Goal: Task Accomplishment & Management: Use online tool/utility

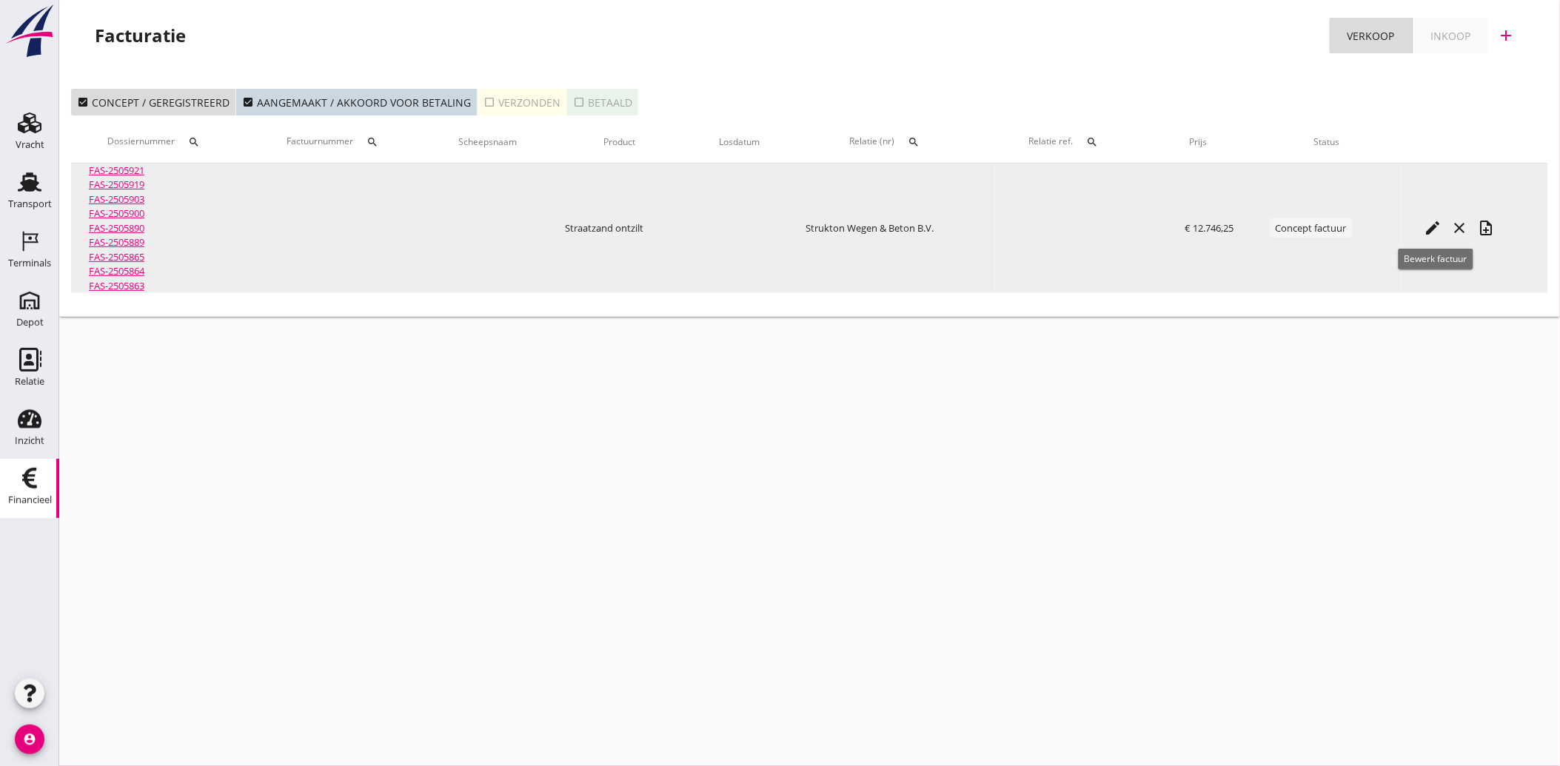
click at [1433, 227] on icon "edit" at bounding box center [1433, 228] width 18 height 18
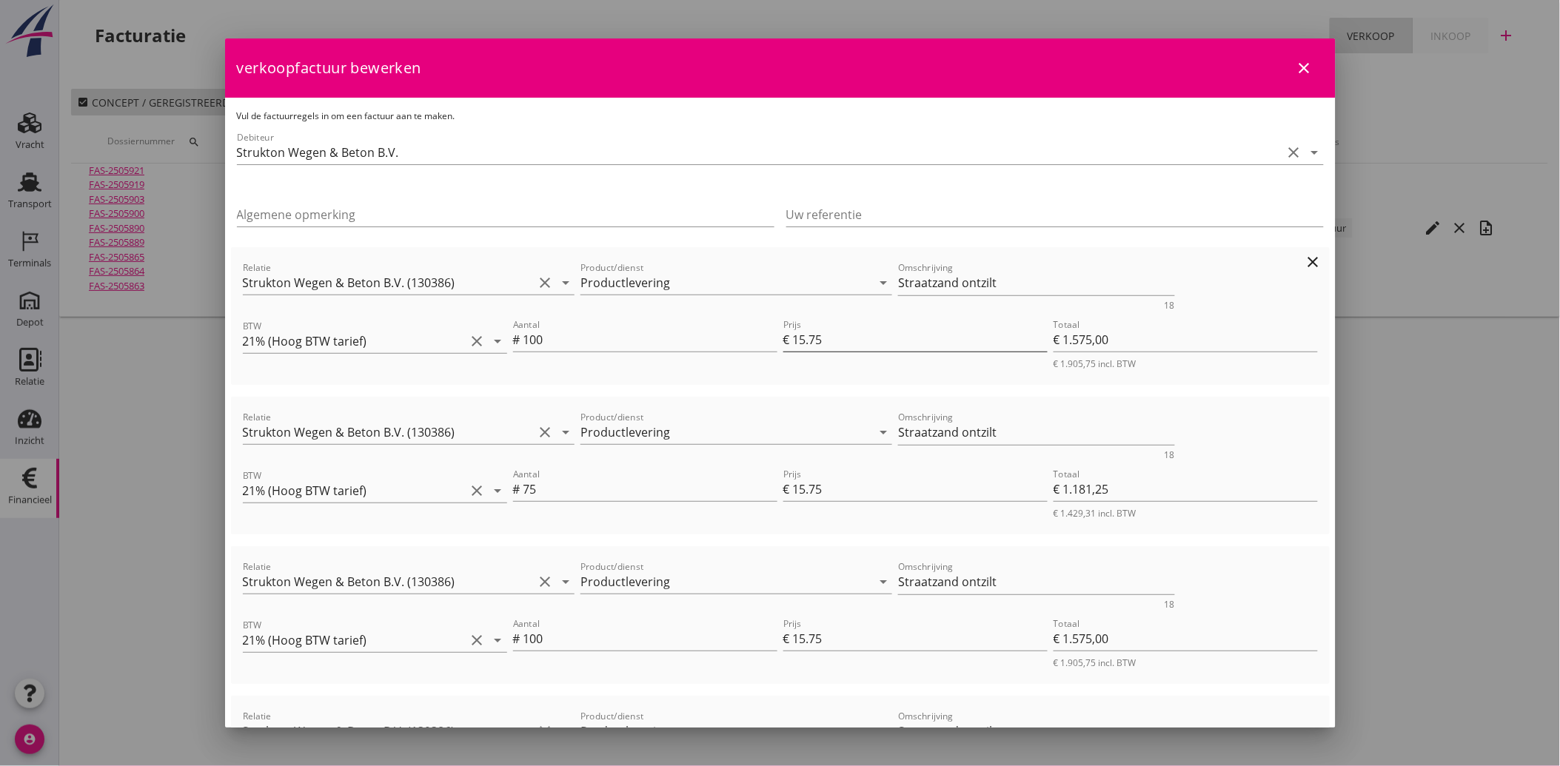
click at [823, 342] on input "15.75" at bounding box center [920, 340] width 255 height 24
type input "15.7"
type input "€ 1.570,00"
type input "€ 12.741,25"
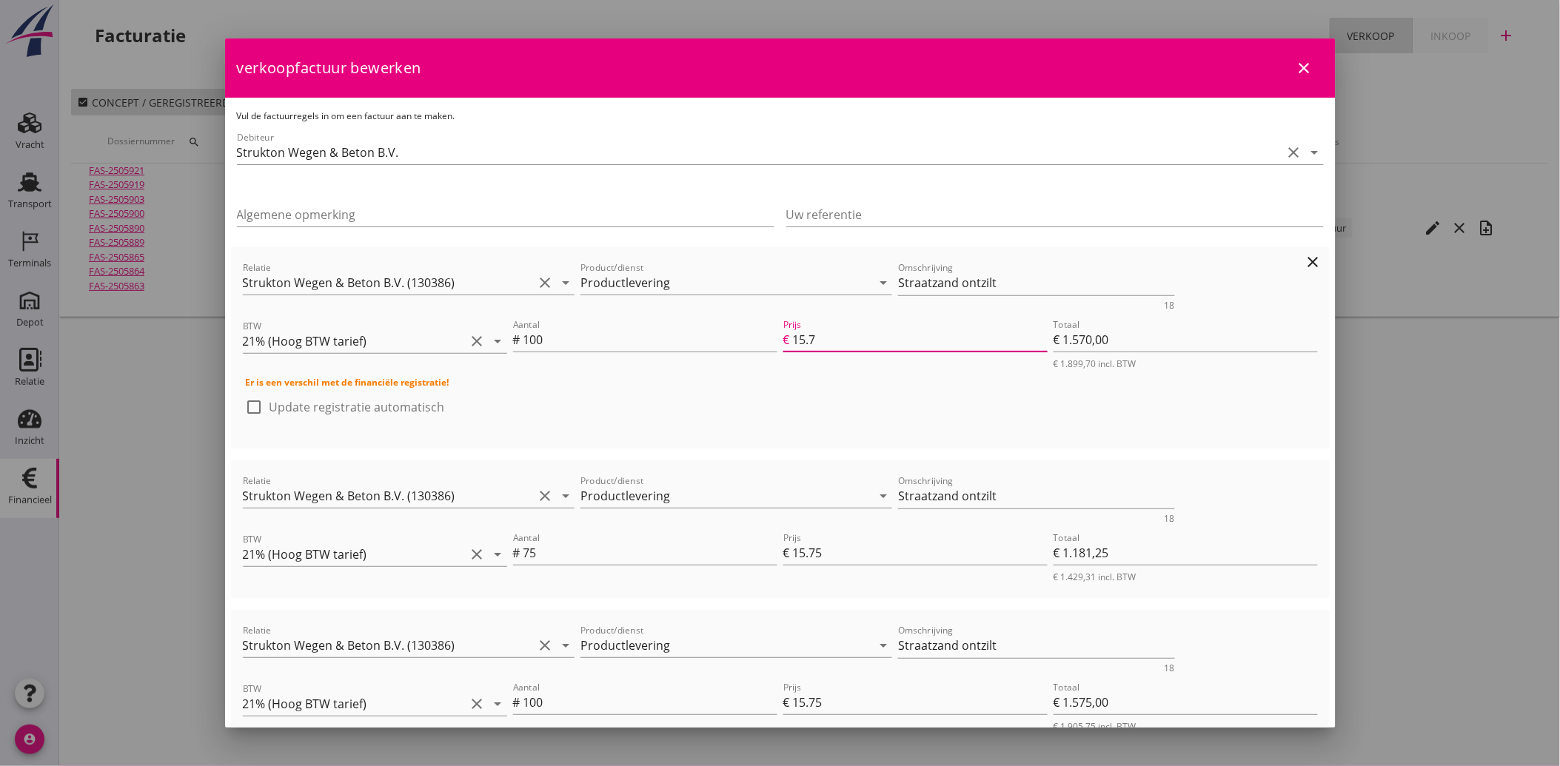
type input "15"
type input "€ 1.500,00"
type input "€ 12.671,25"
type input "15"
click at [834, 549] on input "15.75" at bounding box center [920, 553] width 255 height 24
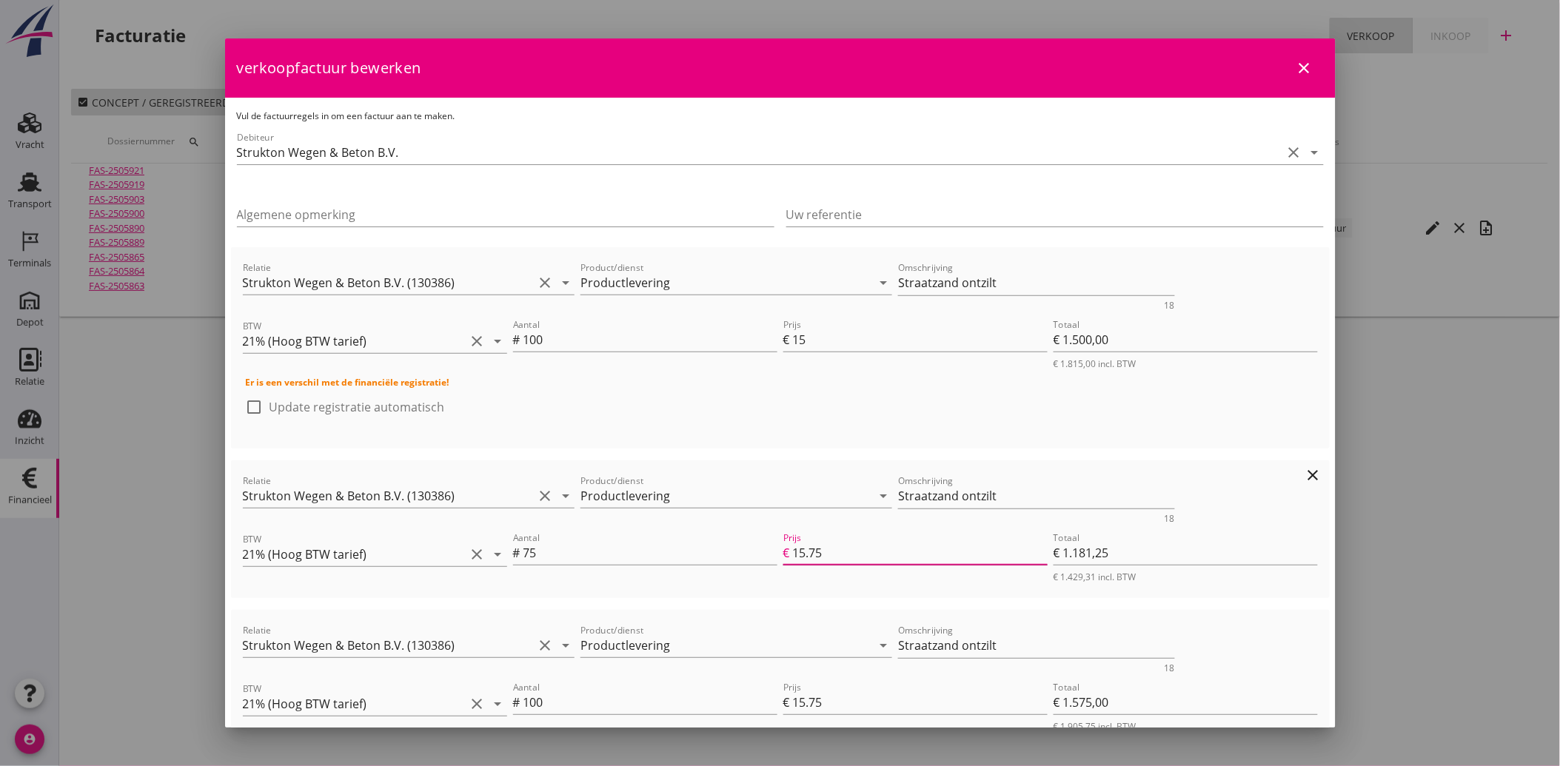
type input "15.7"
type input "€ 1.177,50"
type input "€ 12.667,50"
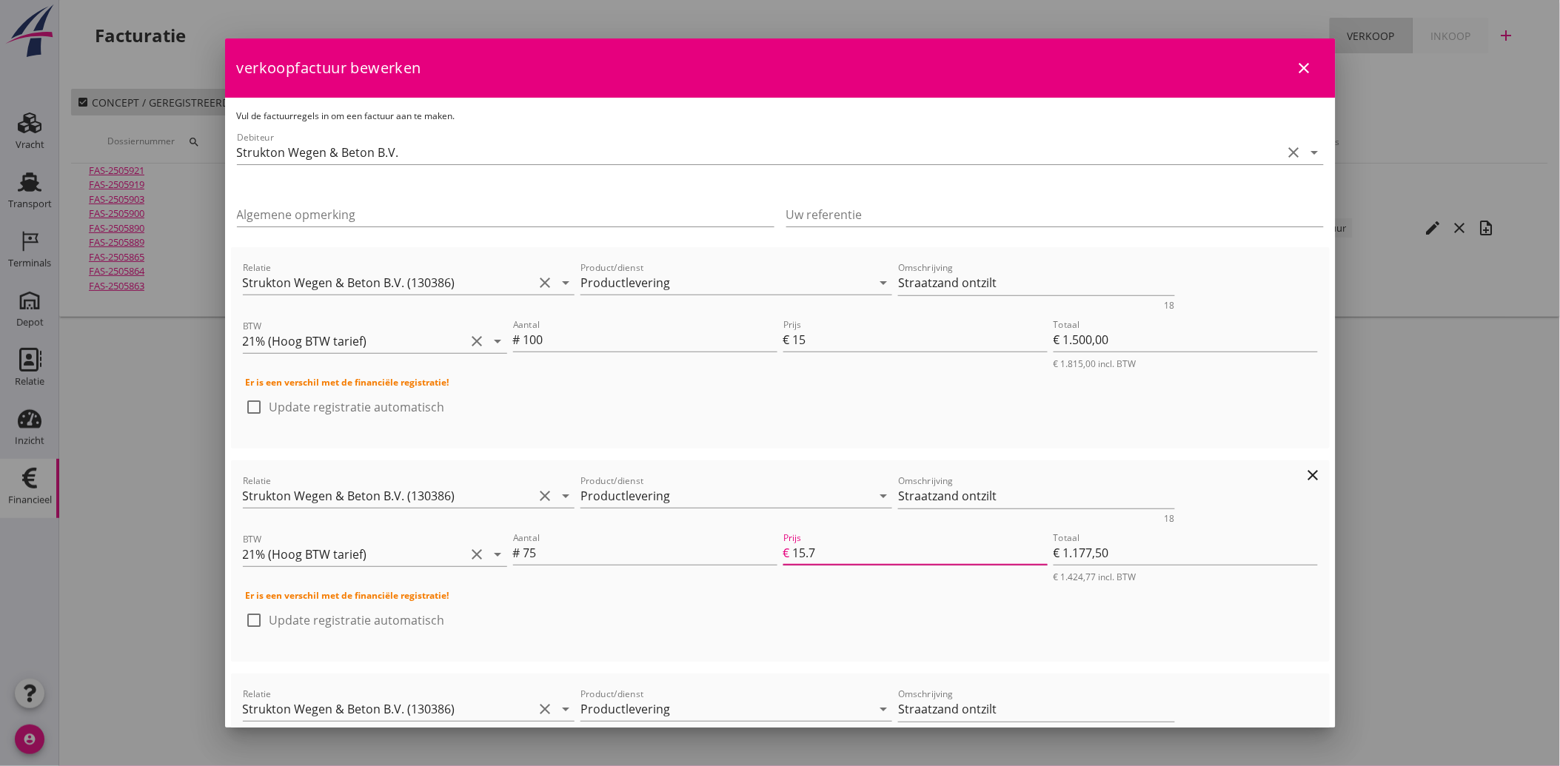
type input "15"
type input "€ 1.125,00"
type input "€ 12.615,00"
type input "14.99"
type input "€ 1.124,25"
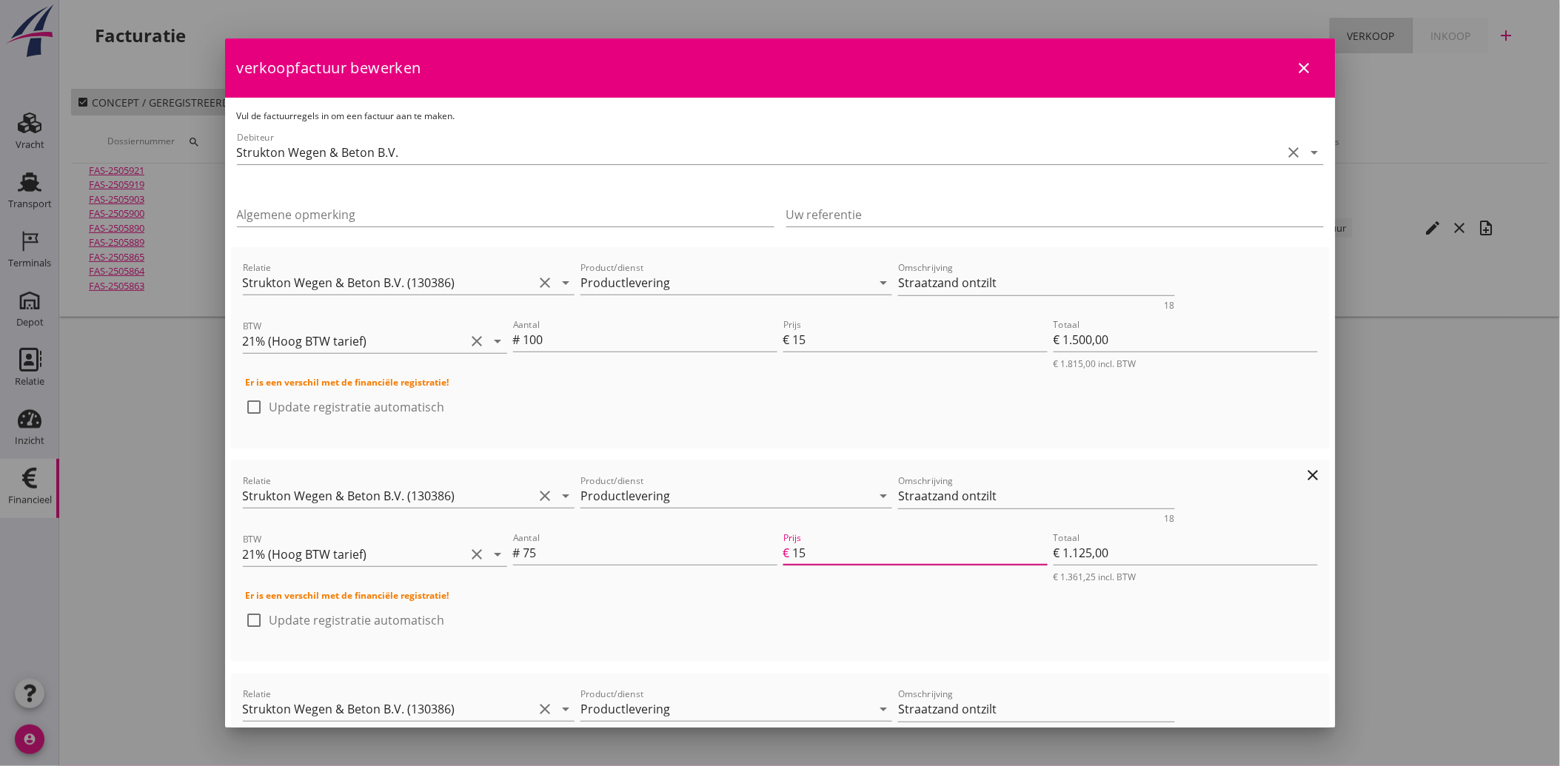
type input "€ 12.614,25"
type input "14.98"
type input "€ 1.123,50"
type input "€ 12.613,50"
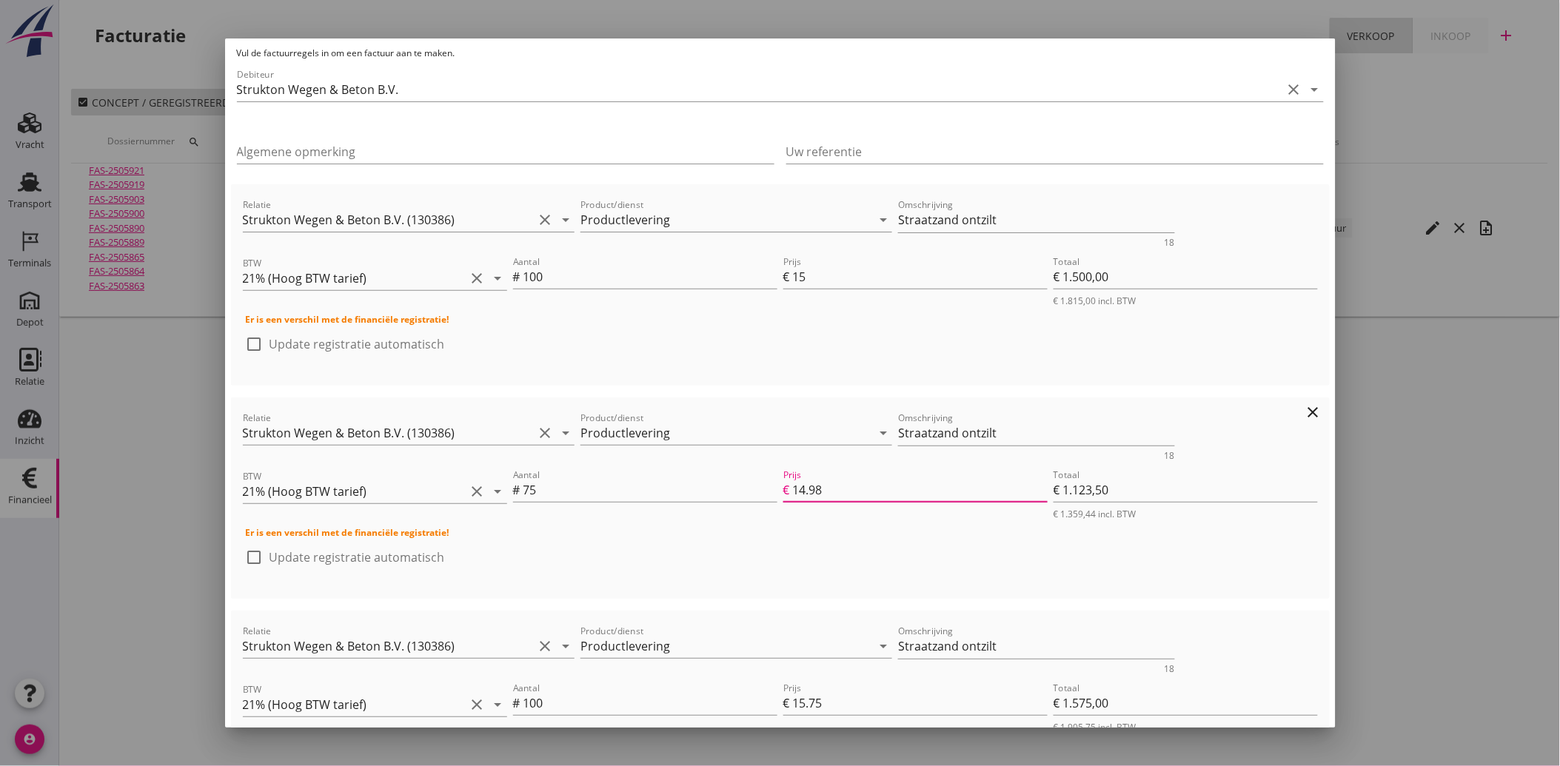
scroll to position [82, 0]
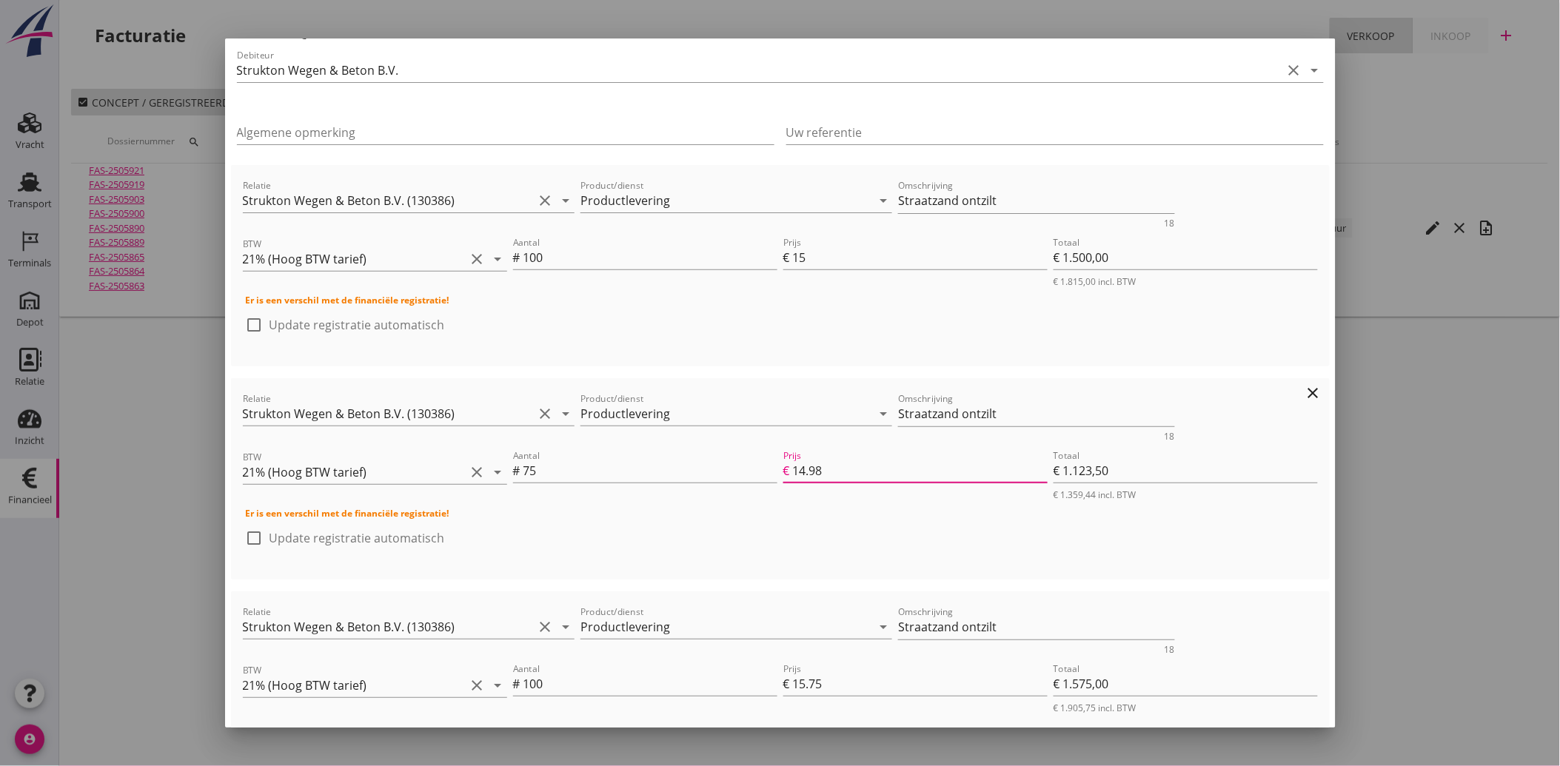
type input "14.9"
type input "€ 1.117,50"
type input "€ 12.607,50"
type input "14"
type input "€ 1.050,00"
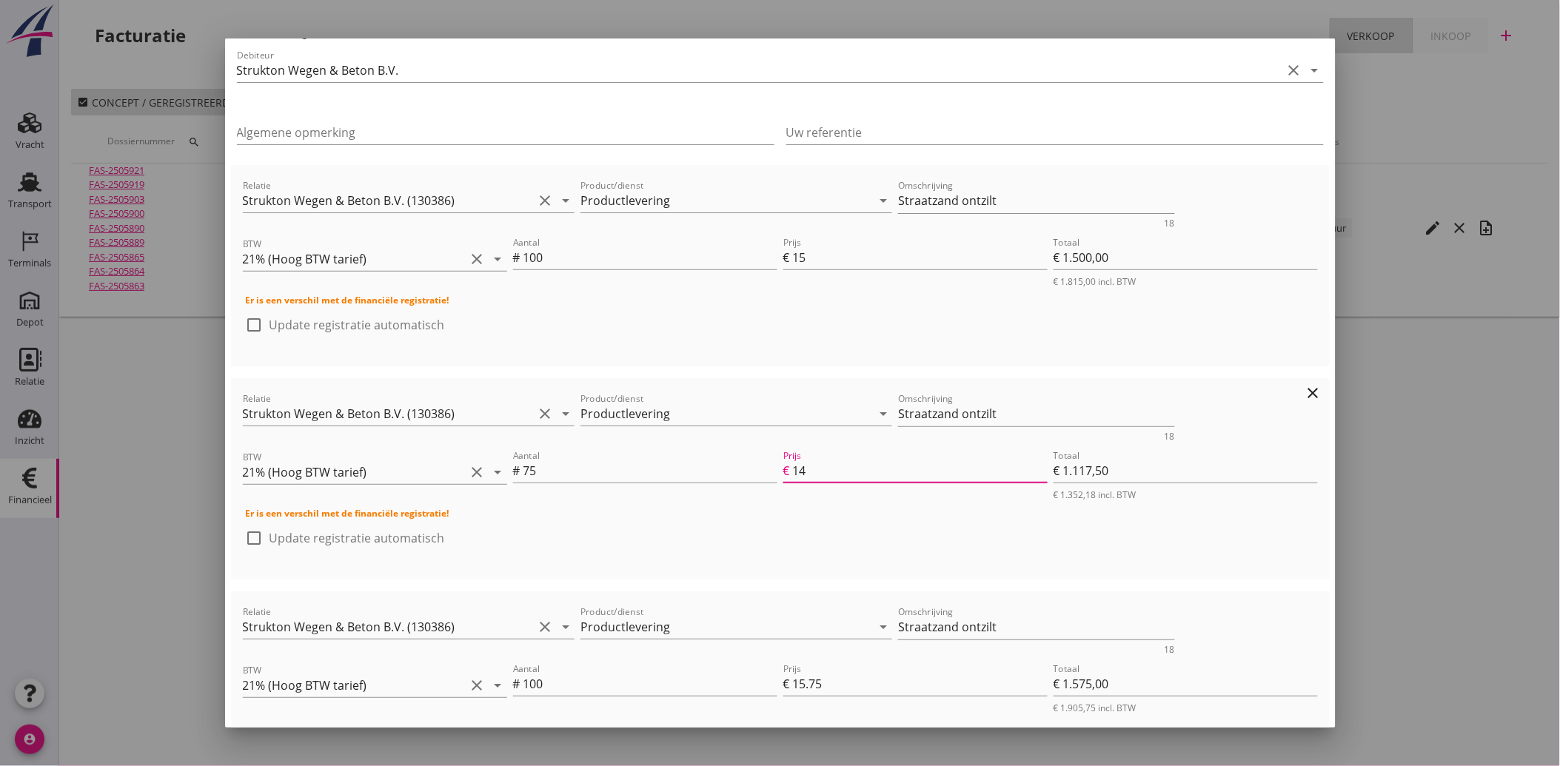
type input "€ 12.540,00"
type input "1"
type input "€ 75,00"
type input "€ 11.565,00"
type input "15"
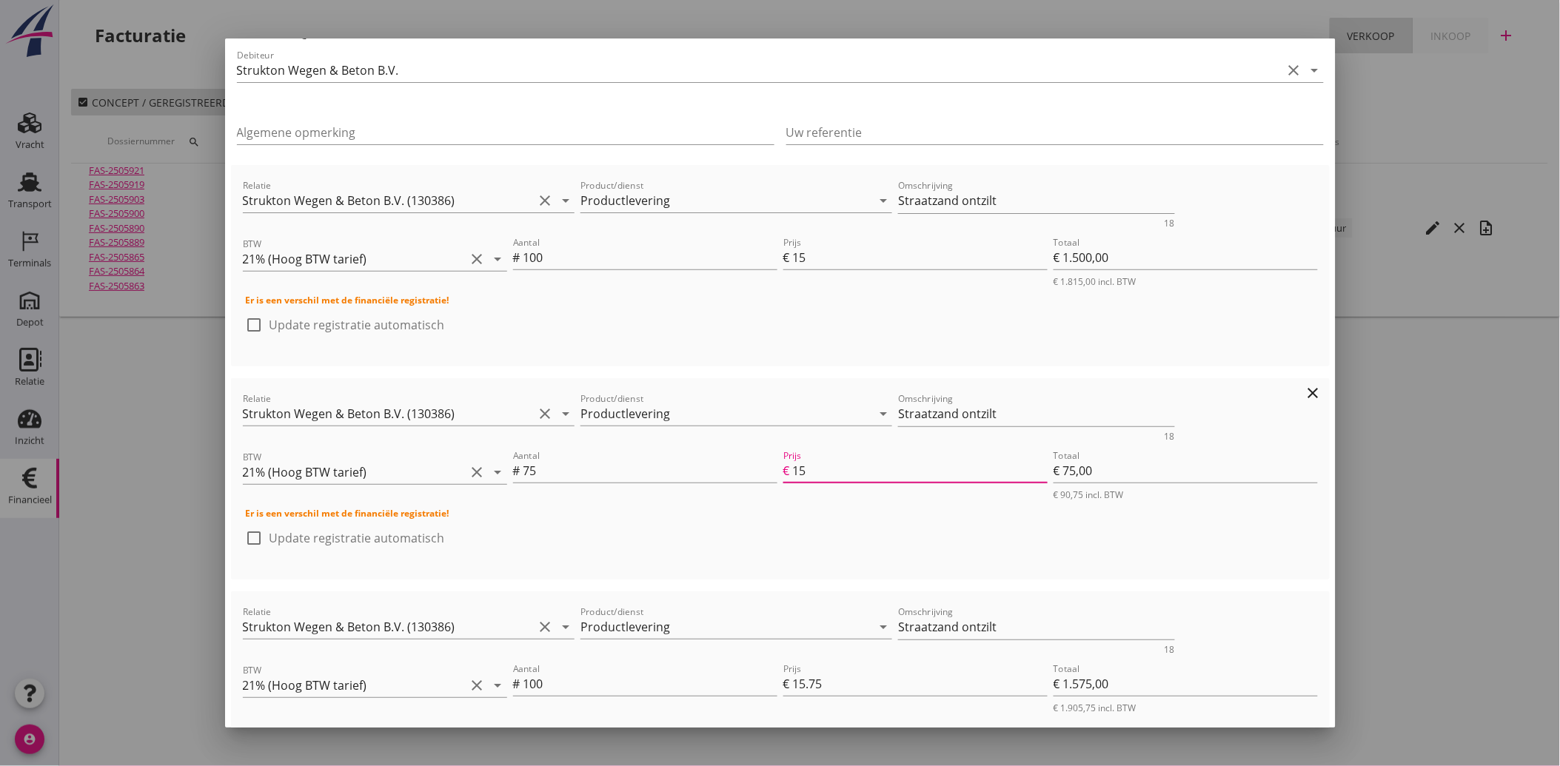
type input "€ 1.125,00"
type input "€ 12.615,00"
type input "15"
click at [839, 685] on input "15.75" at bounding box center [920, 684] width 255 height 24
type input "15.7"
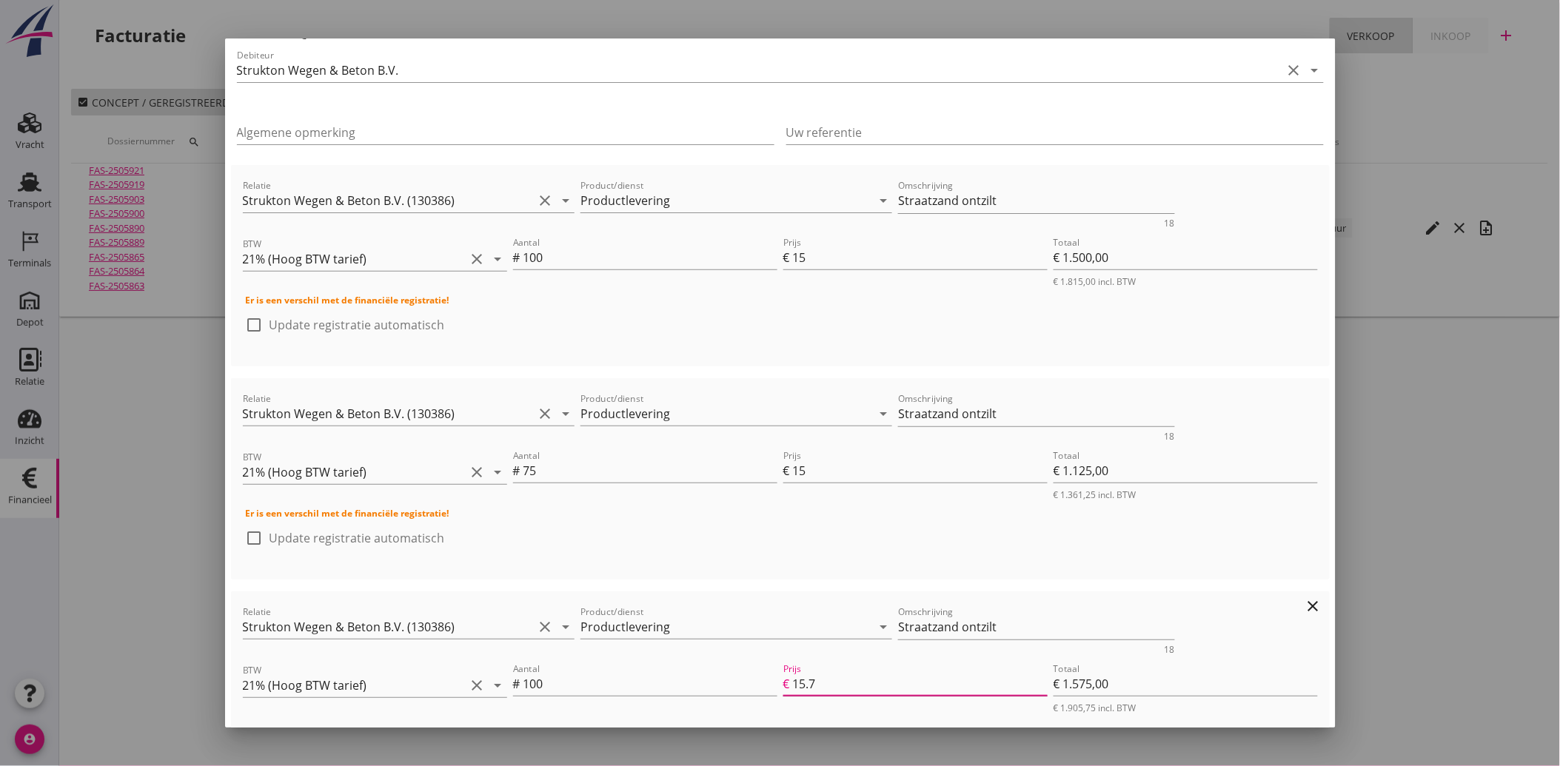
type input "€ 1.570,00"
type input "€ 12.610,00"
type input "15"
type input "€ 1.500,00"
type input "€ 12.540,00"
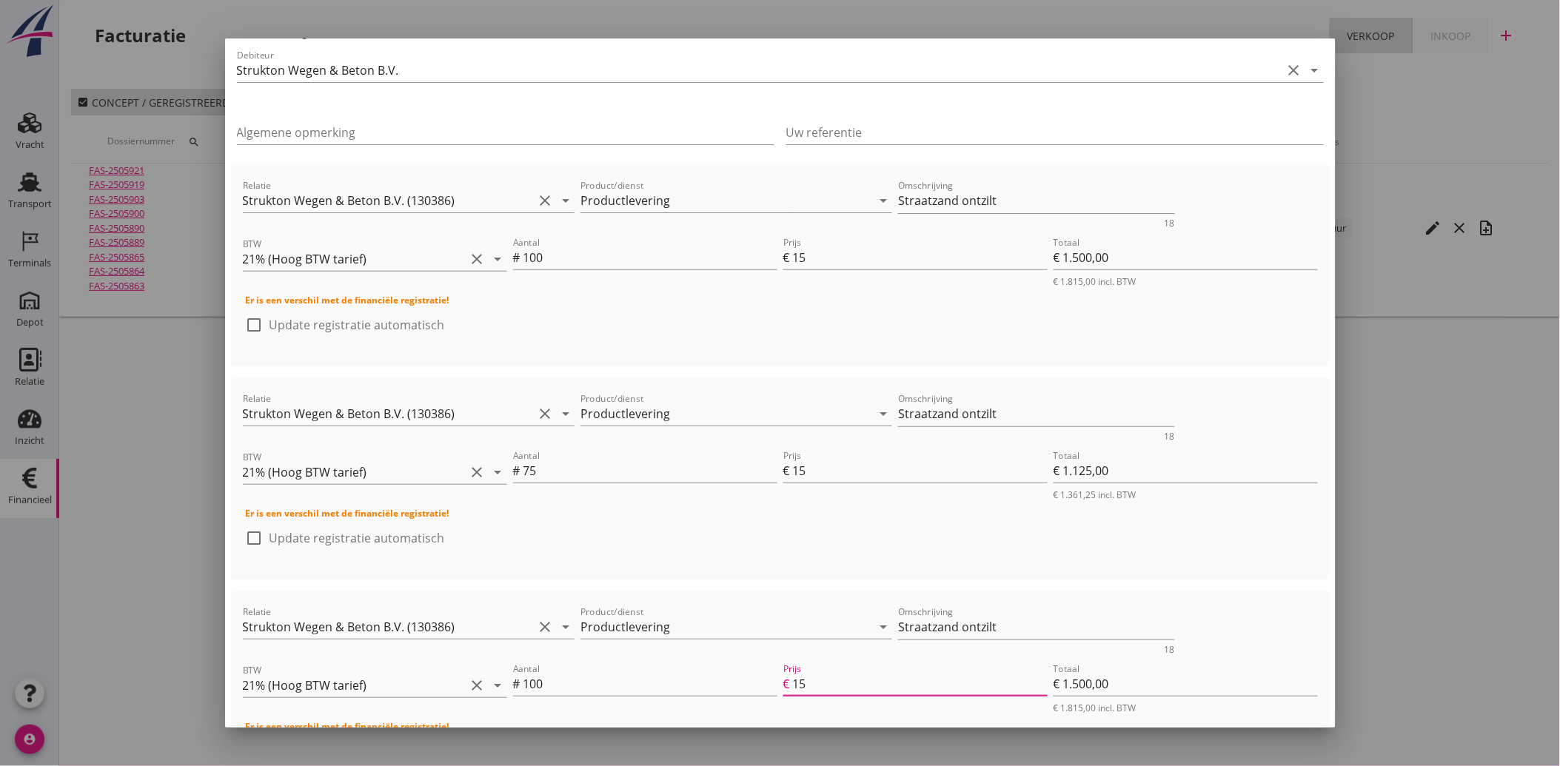
type input "15"
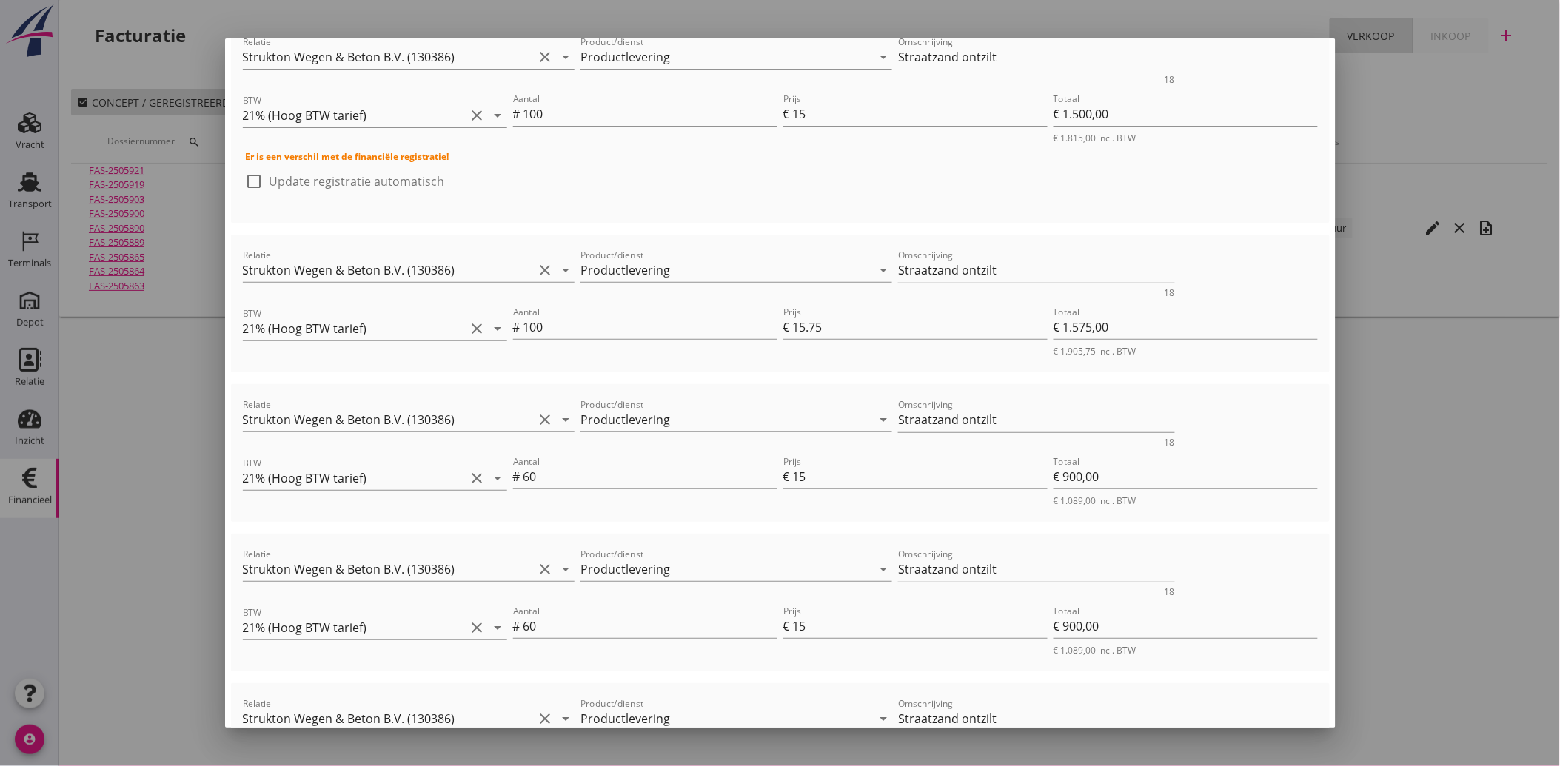
scroll to position [763, 0]
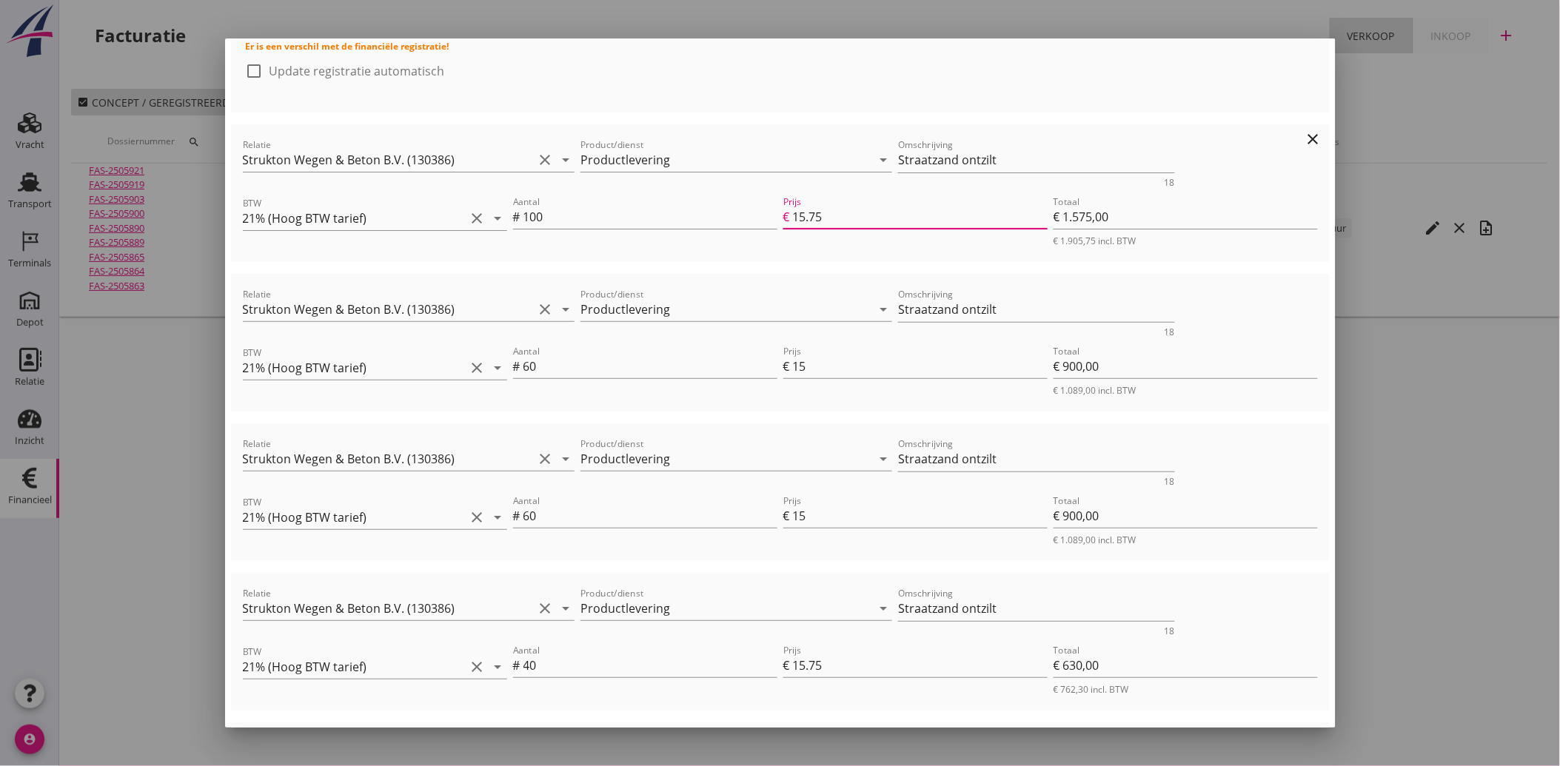
click at [835, 216] on input "15.75" at bounding box center [920, 217] width 255 height 24
type input "15.7"
type input "€ 1.570,00"
type input "€ 12.535,00"
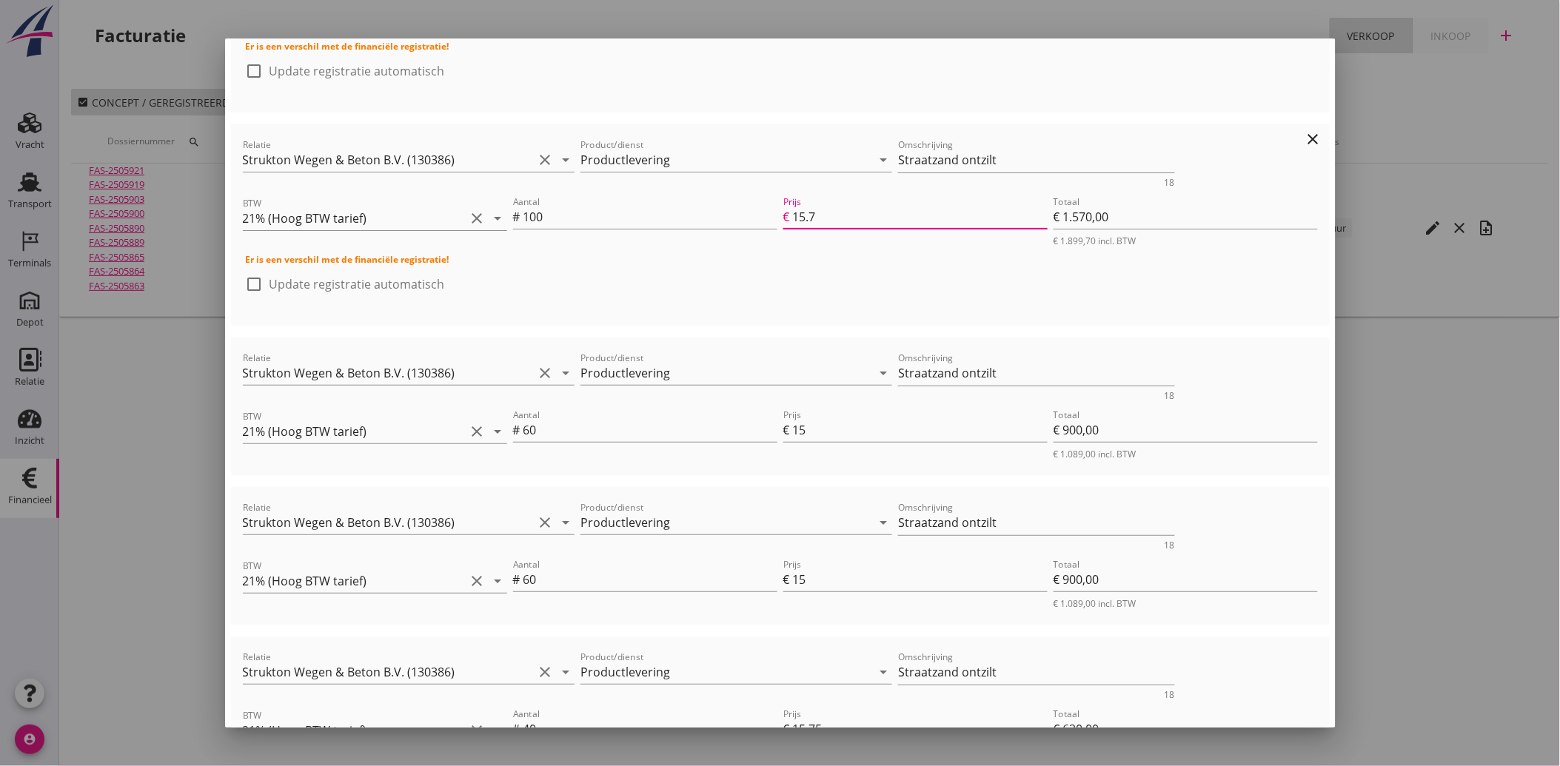
type input "15"
type input "€ 1.500,00"
type input "€ 12.465,00"
type input "15"
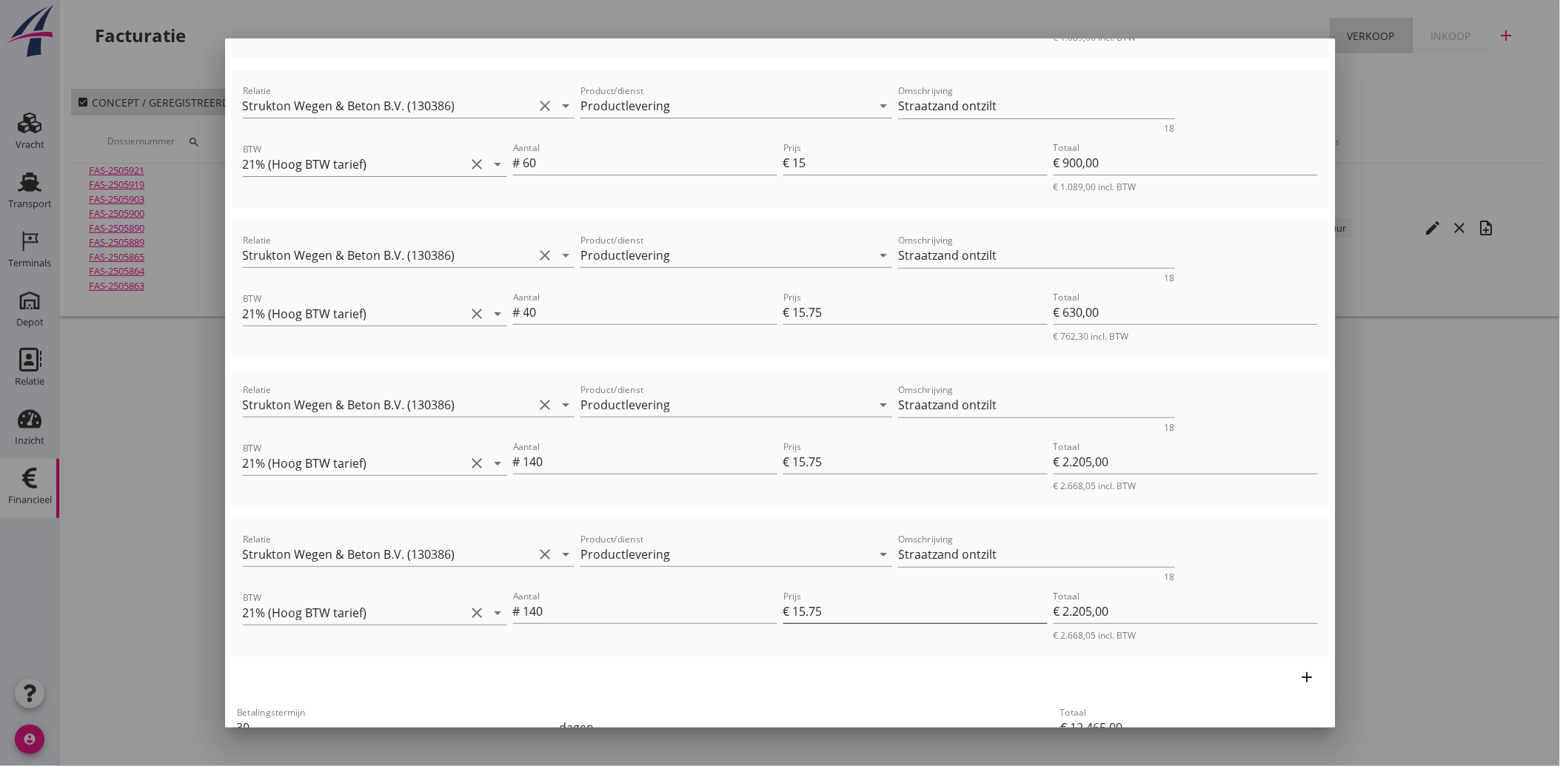
scroll to position [1212, 0]
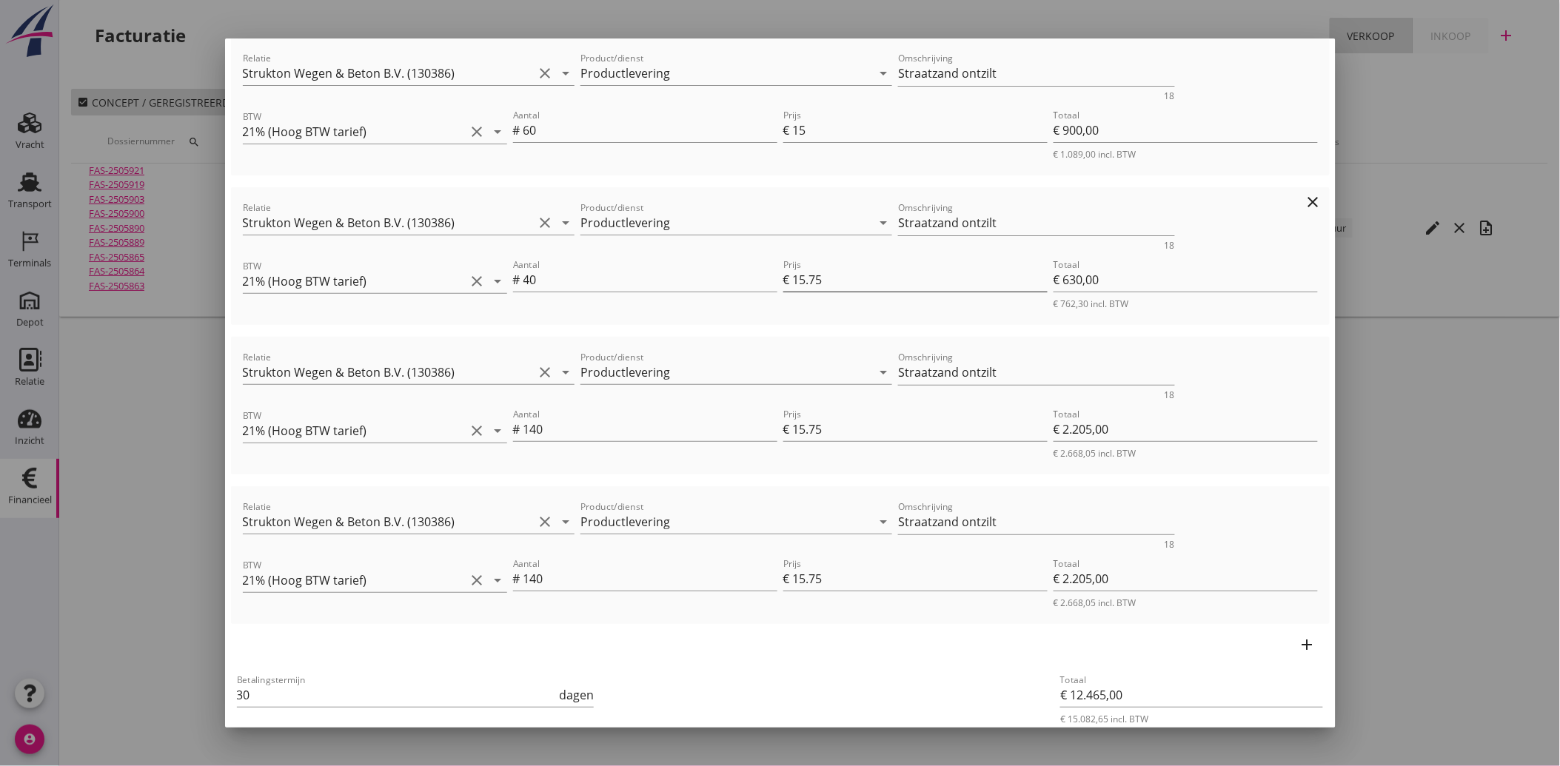
click at [841, 271] on input "15.75" at bounding box center [920, 280] width 255 height 24
type input "15.7"
type input "€ 628,00"
type input "€ 12.463,00"
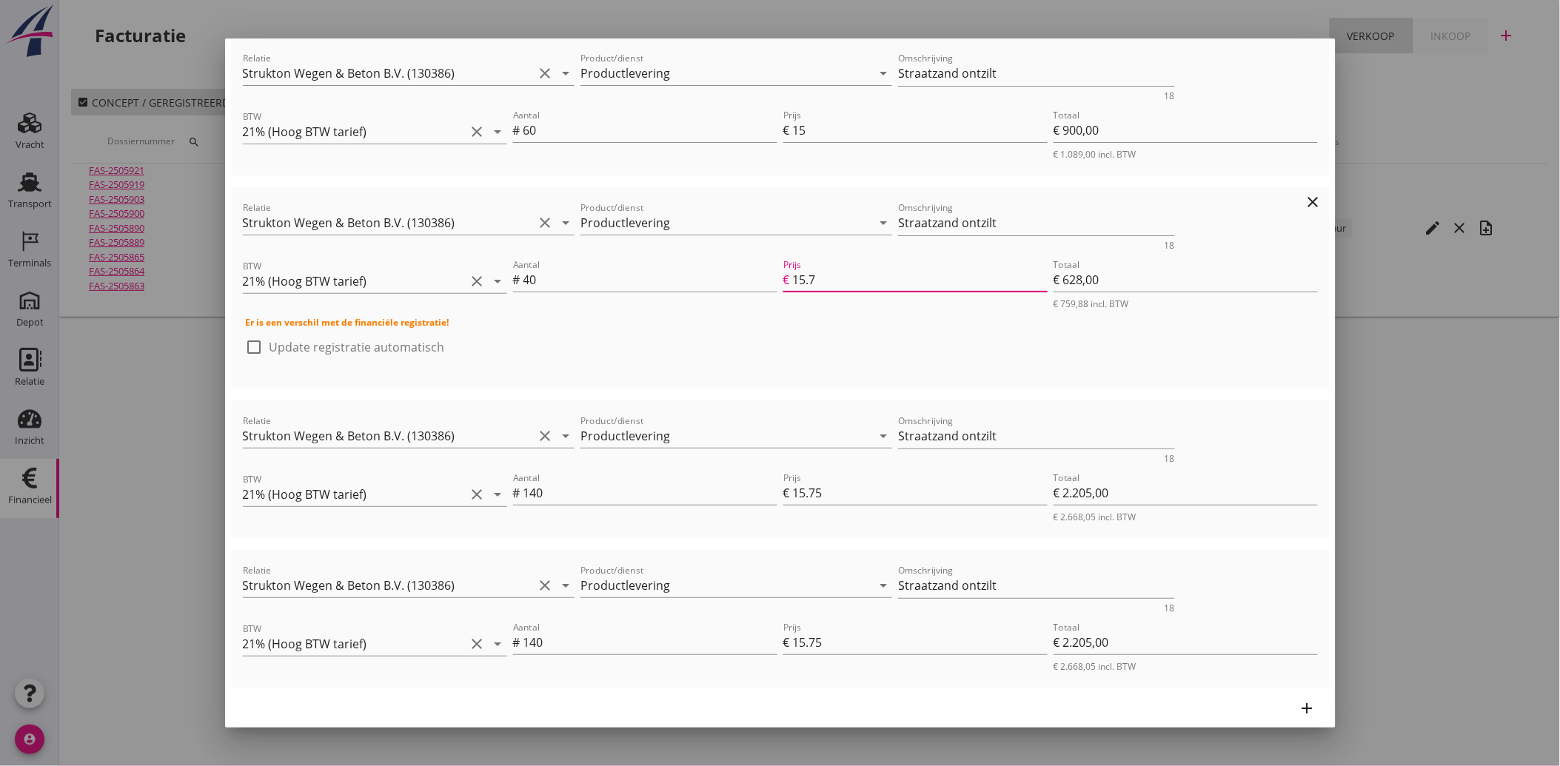
type input "15"
type input "€ 600,00"
type input "€ 12.435,00"
type input "15"
click at [824, 490] on input "15.75" at bounding box center [920, 493] width 255 height 24
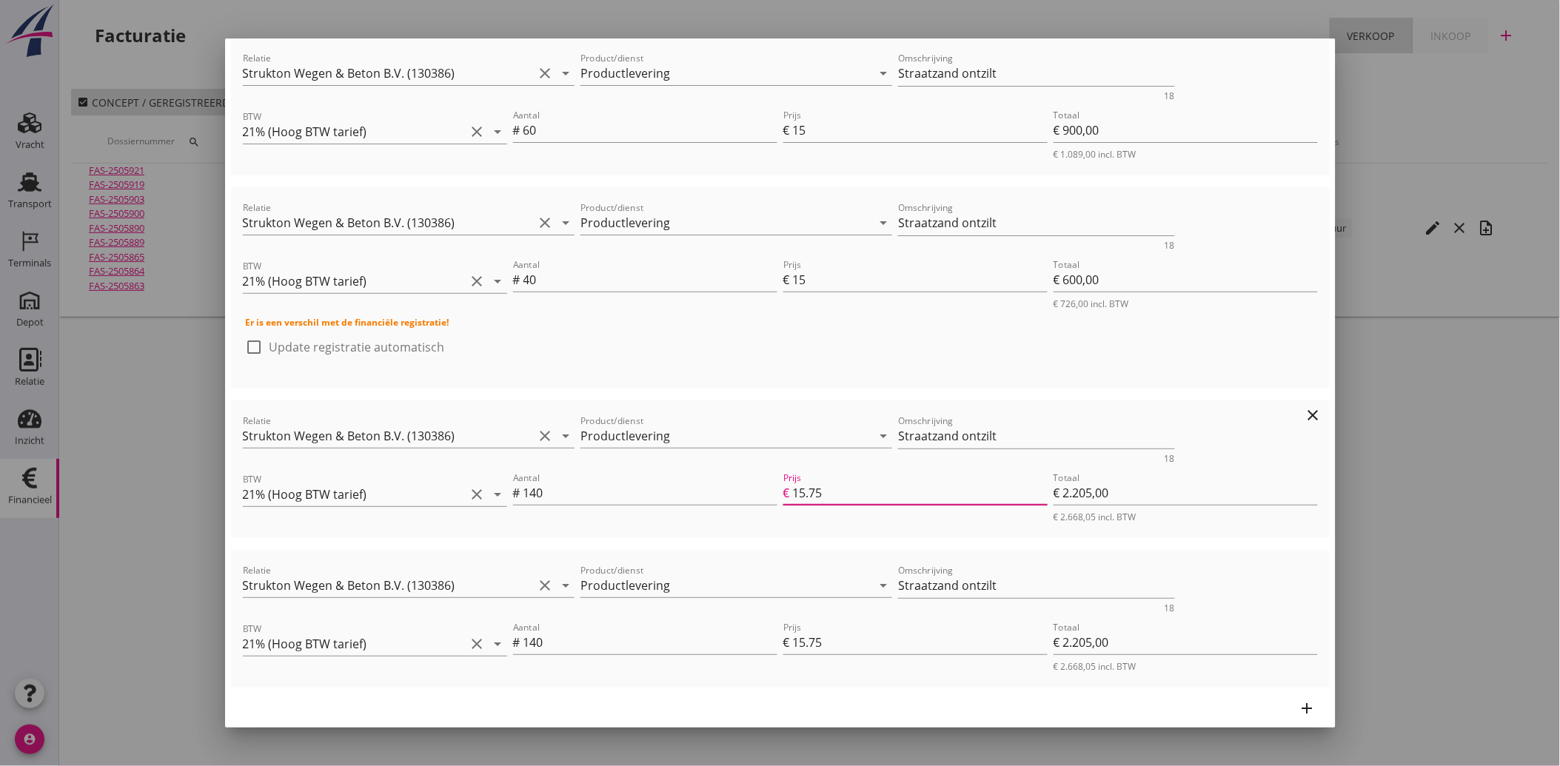
type input "15.7"
type input "€ 2.198,00"
type input "€ 12.428,00"
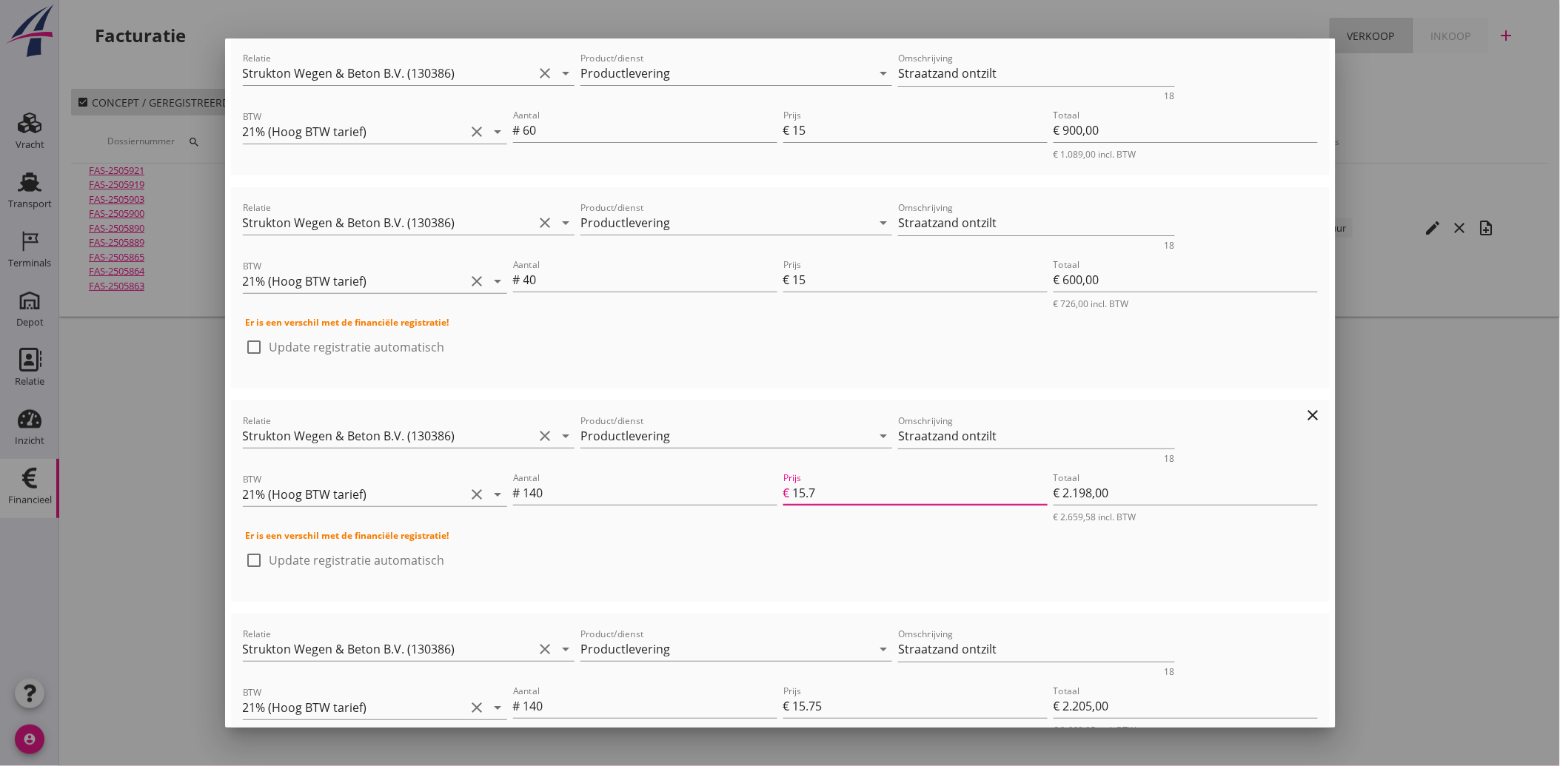
type input "15"
type input "€ 2.100,00"
type input "€ 12.330,00"
type input "15"
click at [831, 694] on input "15.75" at bounding box center [920, 706] width 255 height 24
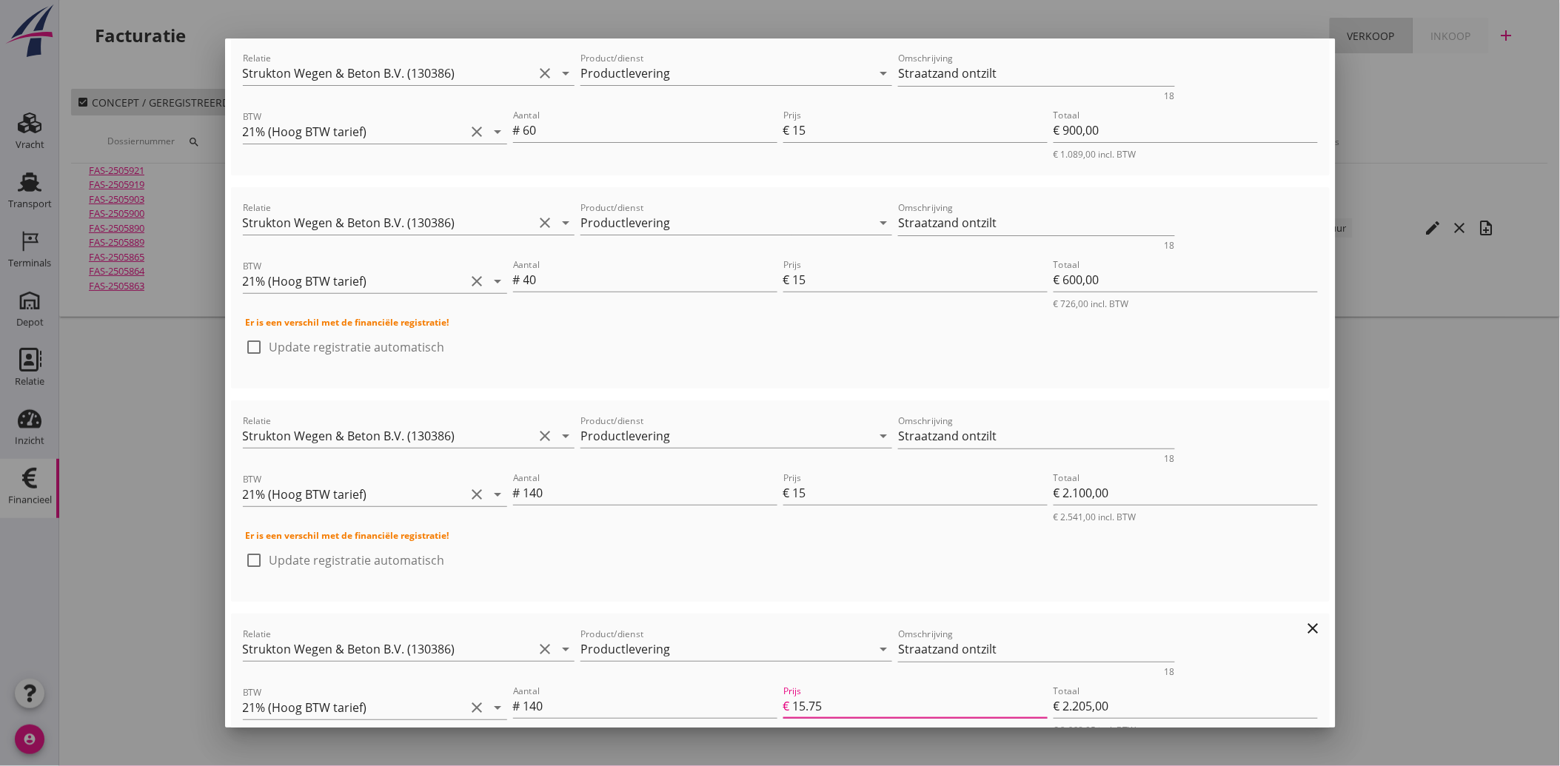
type input "15.7"
type input "€ 2.198,00"
type input "€ 12.323,00"
type input "15"
type input "€ 2.100,00"
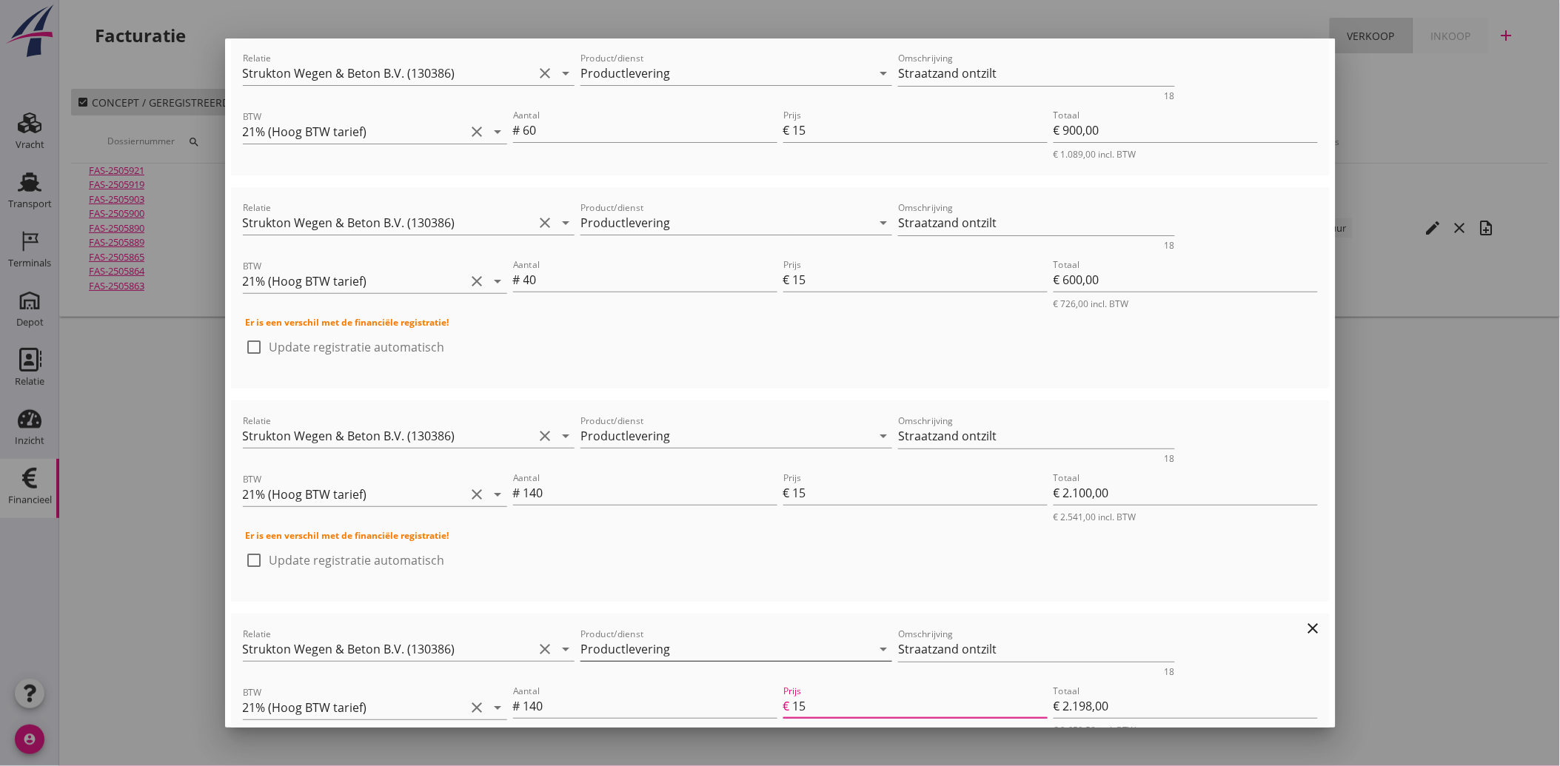
type input "€ 12.225,00"
type input "15"
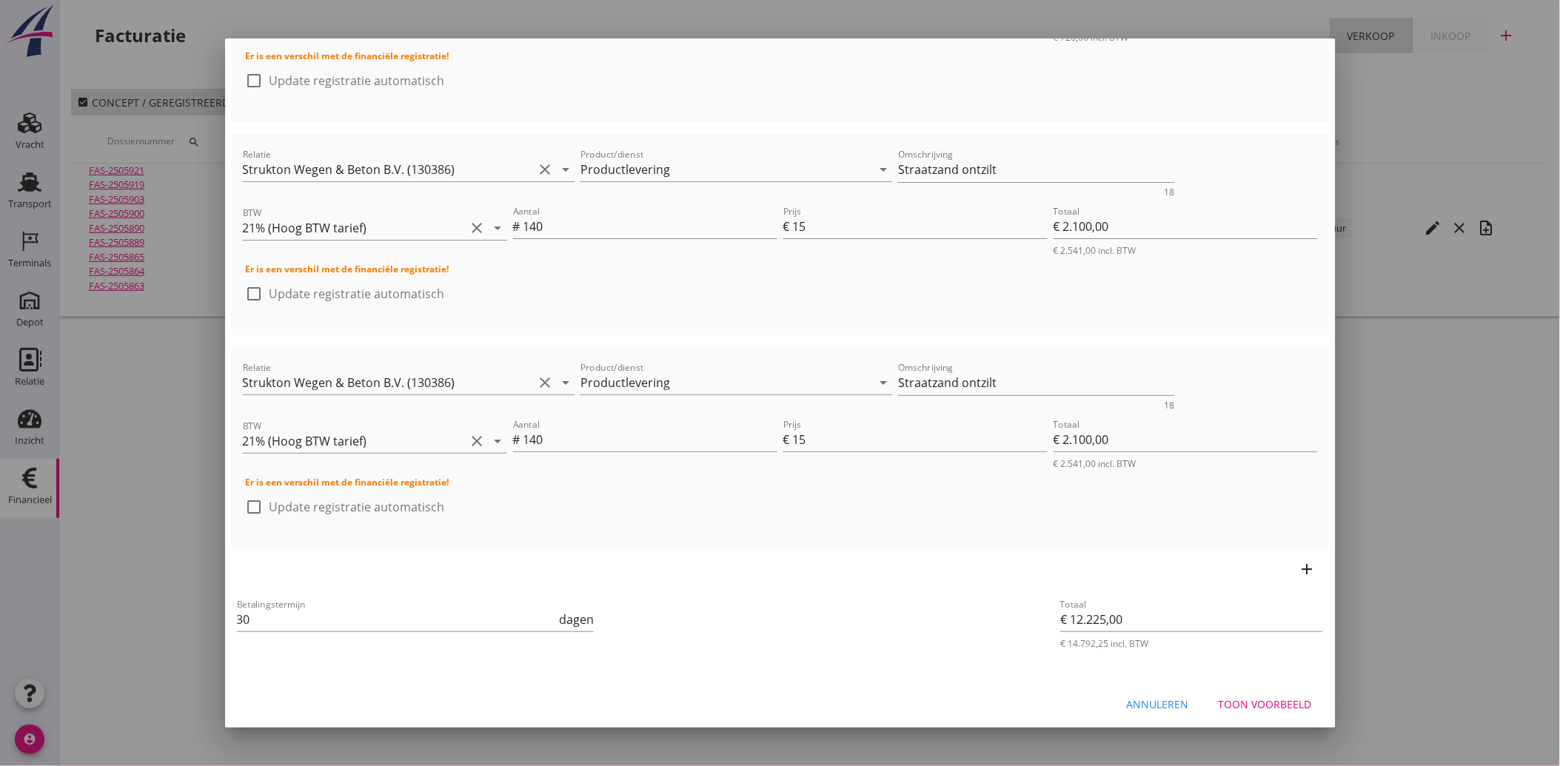
click at [911, 656] on div "priority_high De factuurregels hebben verschillende relaties. Weet je zeker dat…" at bounding box center [780, 662] width 1099 height 12
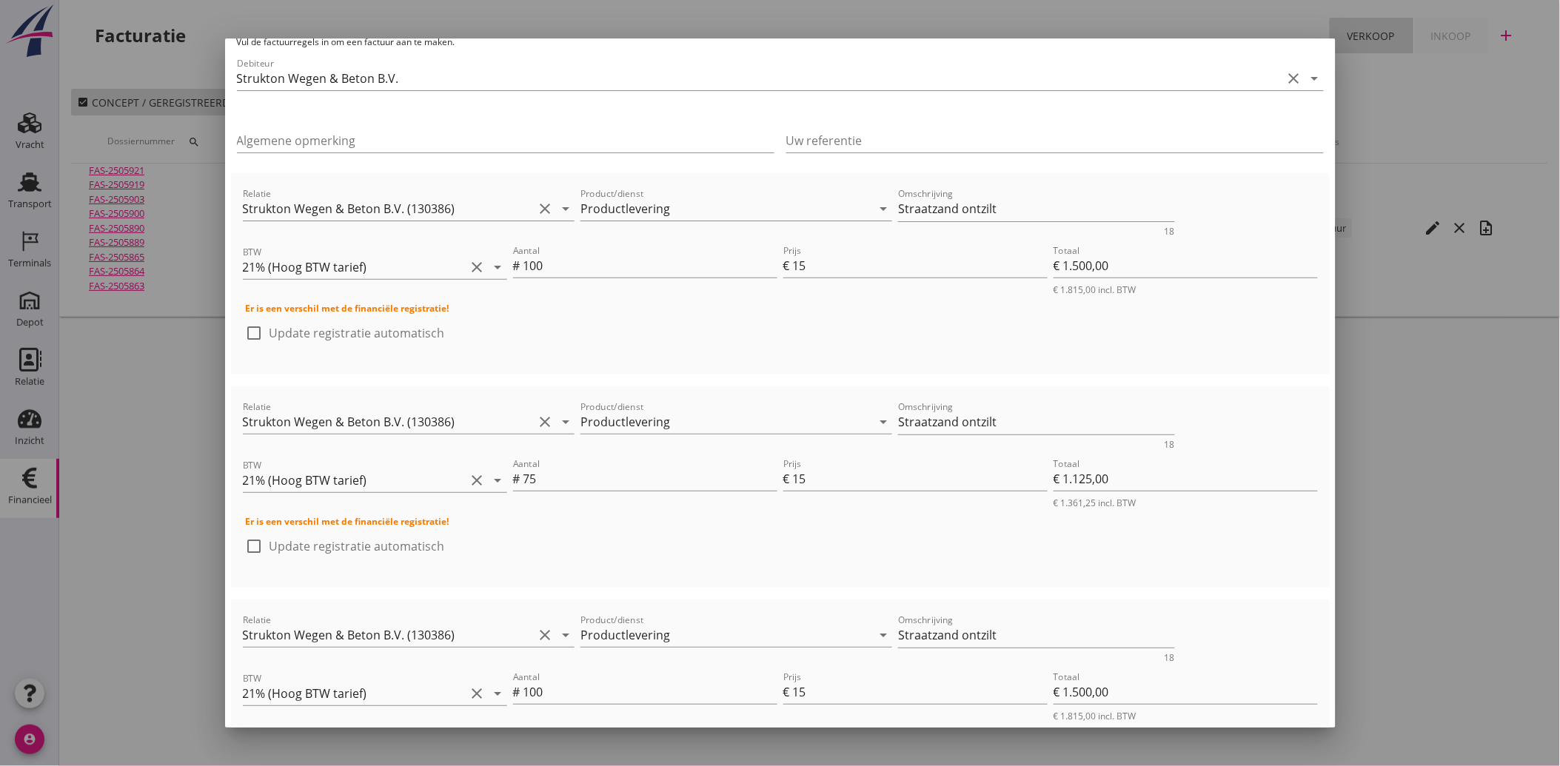
scroll to position [0, 0]
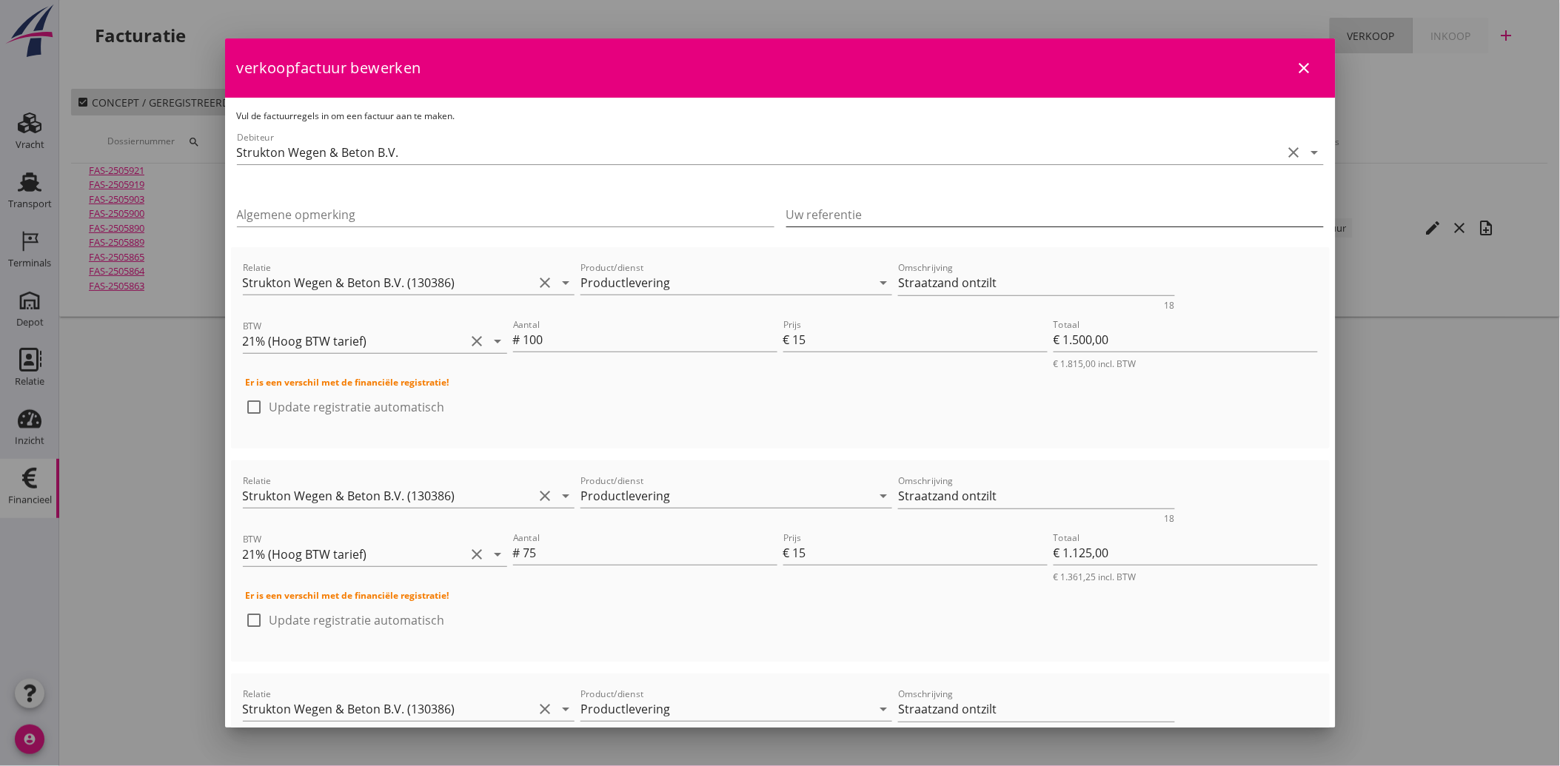
click at [865, 213] on input "Uw referentie" at bounding box center [1054, 215] width 537 height 24
paste input "HIO629925-010449"
type input "HIO629925-010449"
click at [463, 220] on input "Algemene opmerking" at bounding box center [505, 215] width 537 height 24
click at [298, 213] on input "Algemene opmerking" at bounding box center [505, 215] width 537 height 24
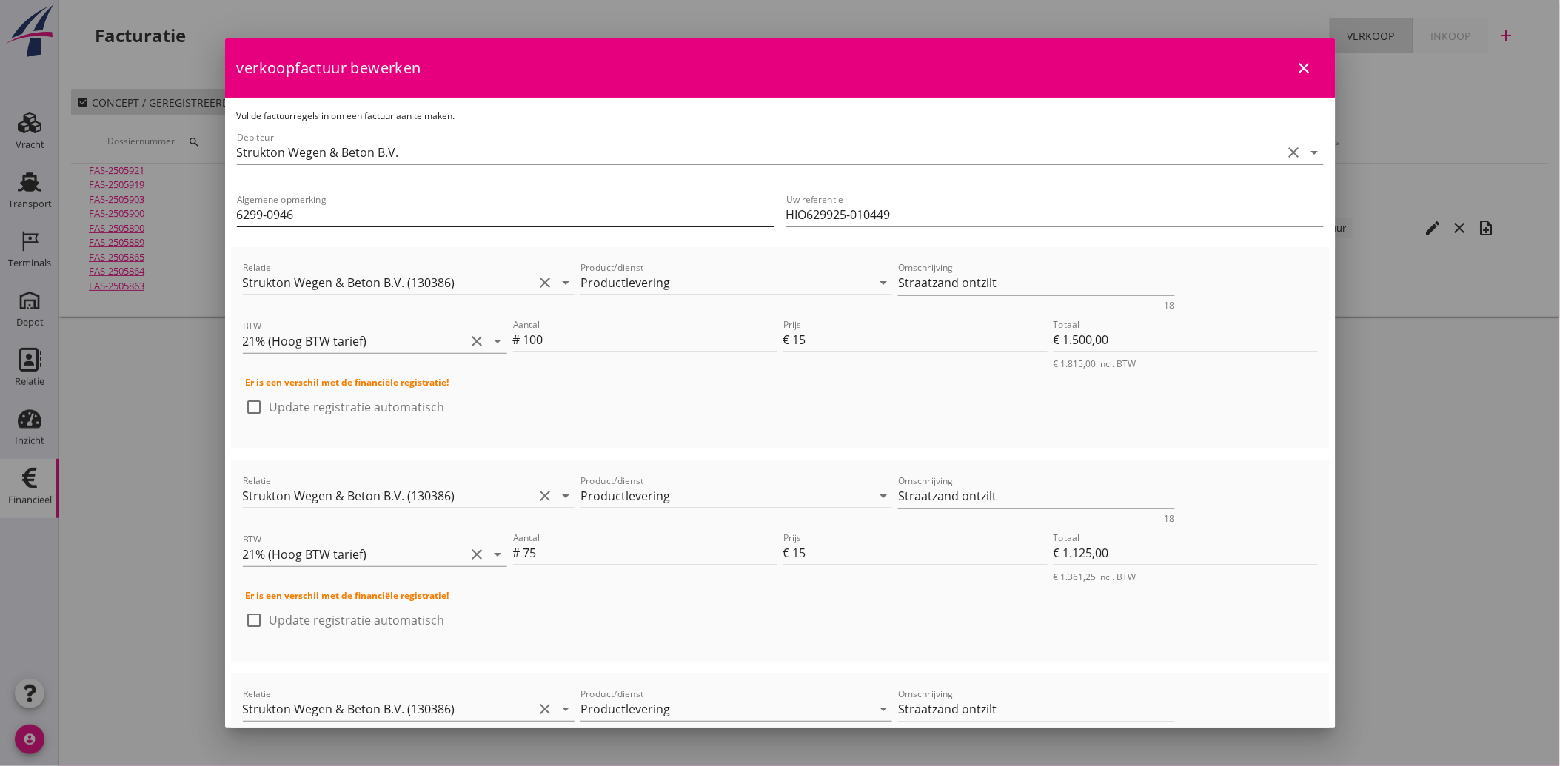
click at [323, 218] on input "6299-0946" at bounding box center [505, 215] width 537 height 24
click at [348, 215] on input "6299-0946 Evides - vervangen waterleiding 's-[GEOGRAPHIC_DATA]" at bounding box center [505, 215] width 537 height 24
click at [298, 212] on input "6299-0946 Evides - Vervangen waterleiding 's-[GEOGRAPHIC_DATA]" at bounding box center [505, 215] width 537 height 24
type input "6299-0946 | Evides - Vervangen waterleiding 's-[GEOGRAPHIC_DATA]"
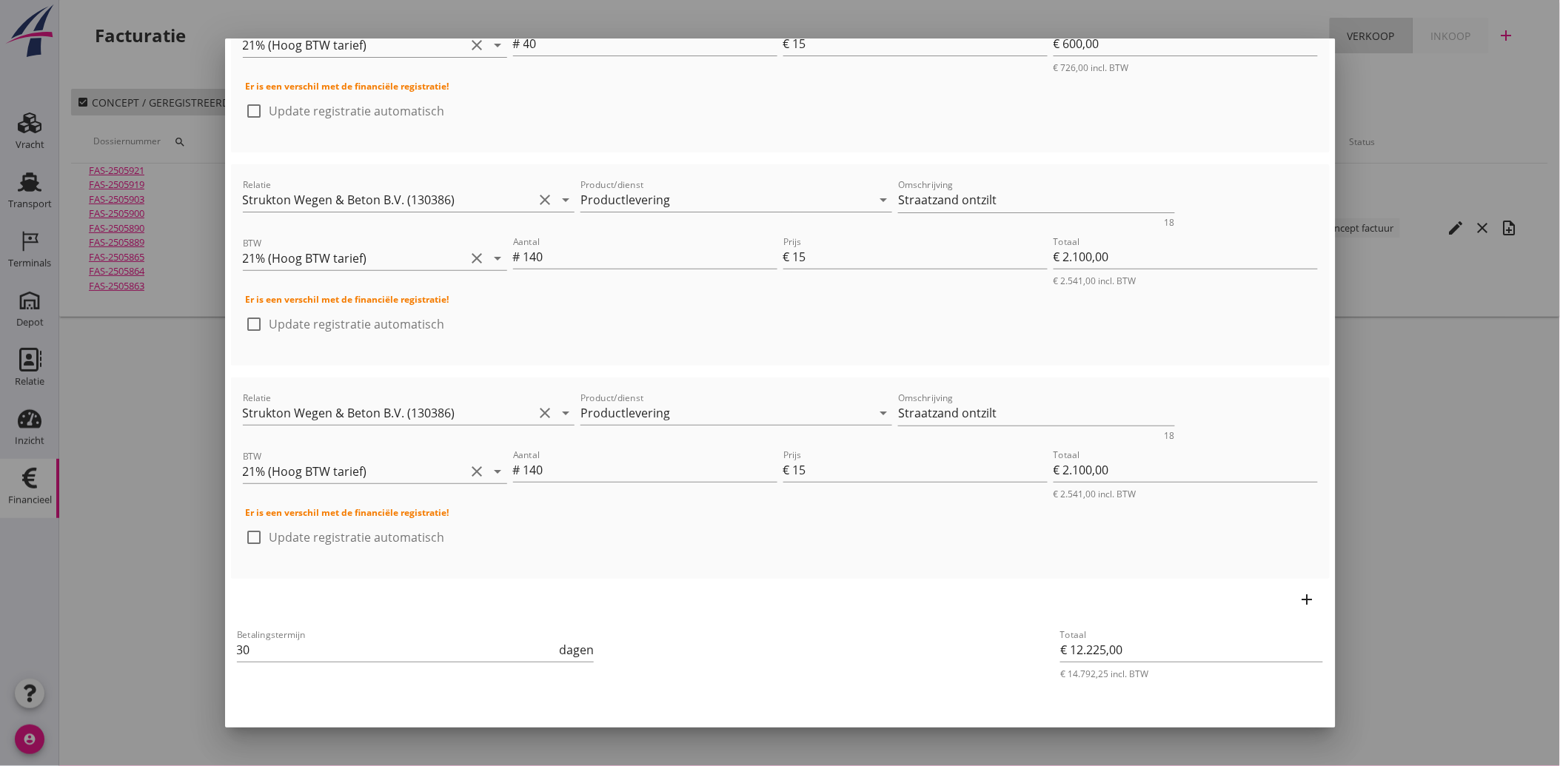
scroll to position [1478, 0]
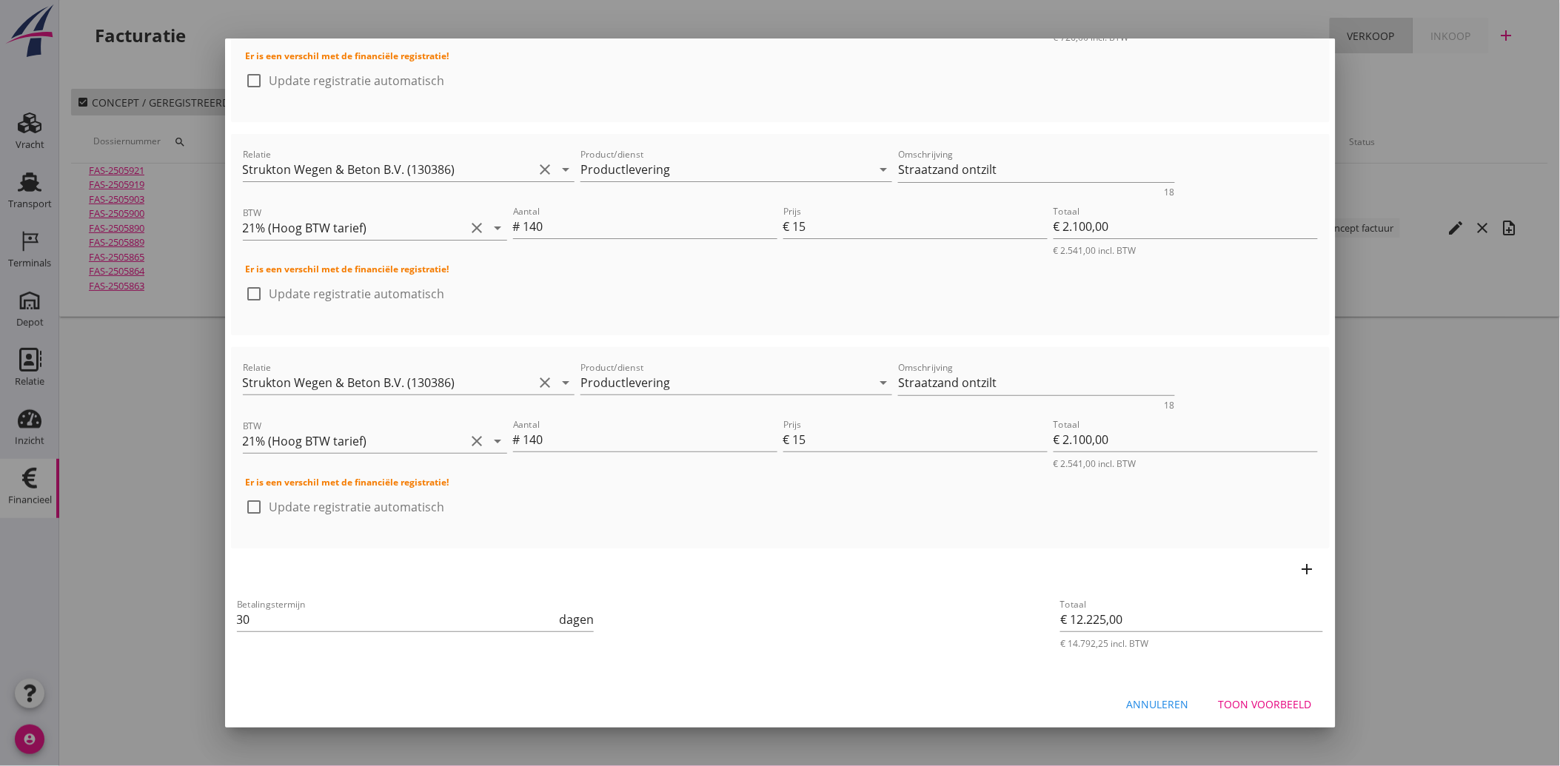
click at [1264, 697] on div "Toon voorbeeld" at bounding box center [1265, 705] width 93 height 16
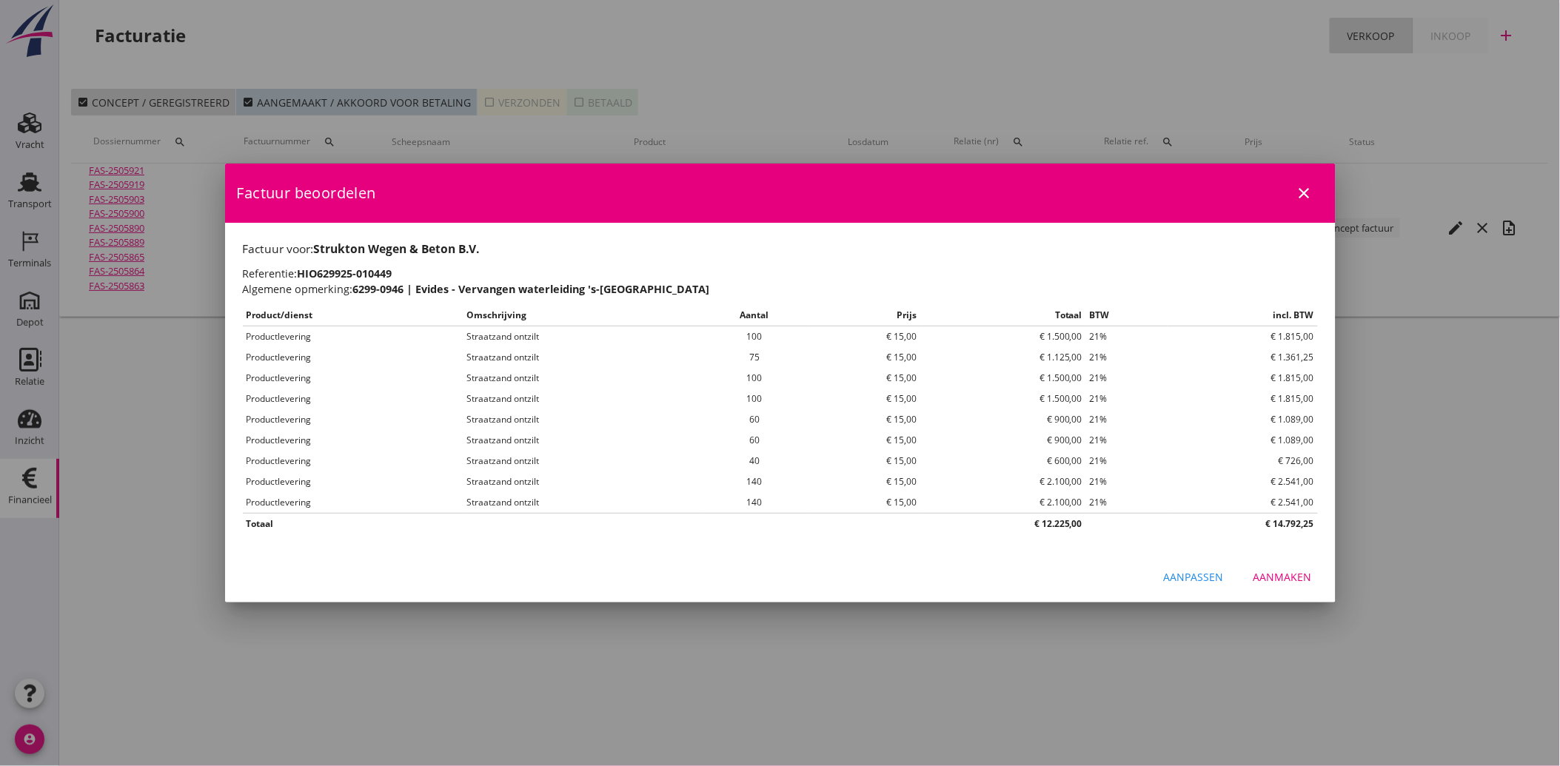
scroll to position [0, 0]
click at [1291, 568] on button "Aanmaken" at bounding box center [1283, 577] width 82 height 27
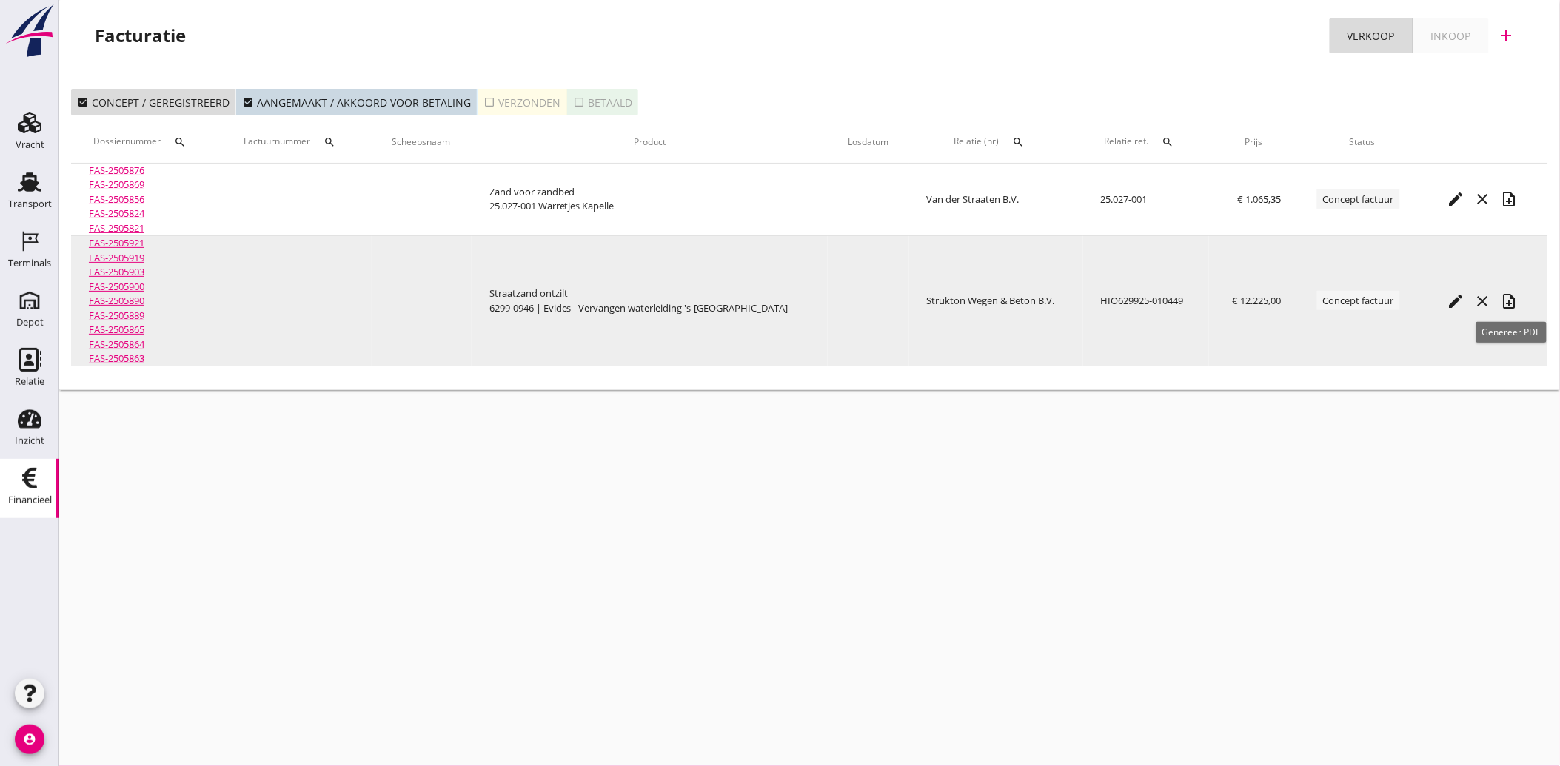
click at [1510, 294] on icon "note_add" at bounding box center [1510, 301] width 18 height 18
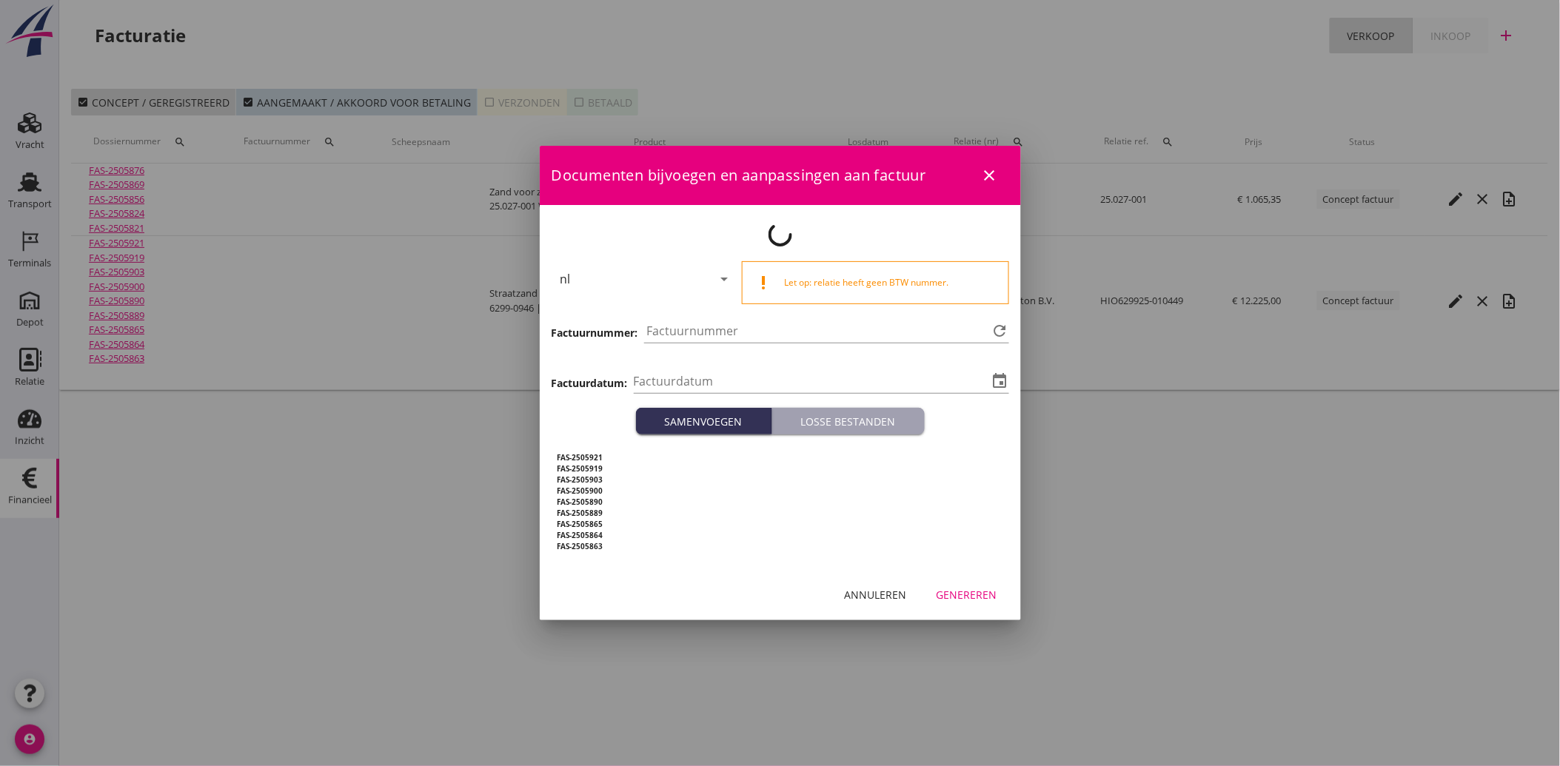
type input "[DATE]"
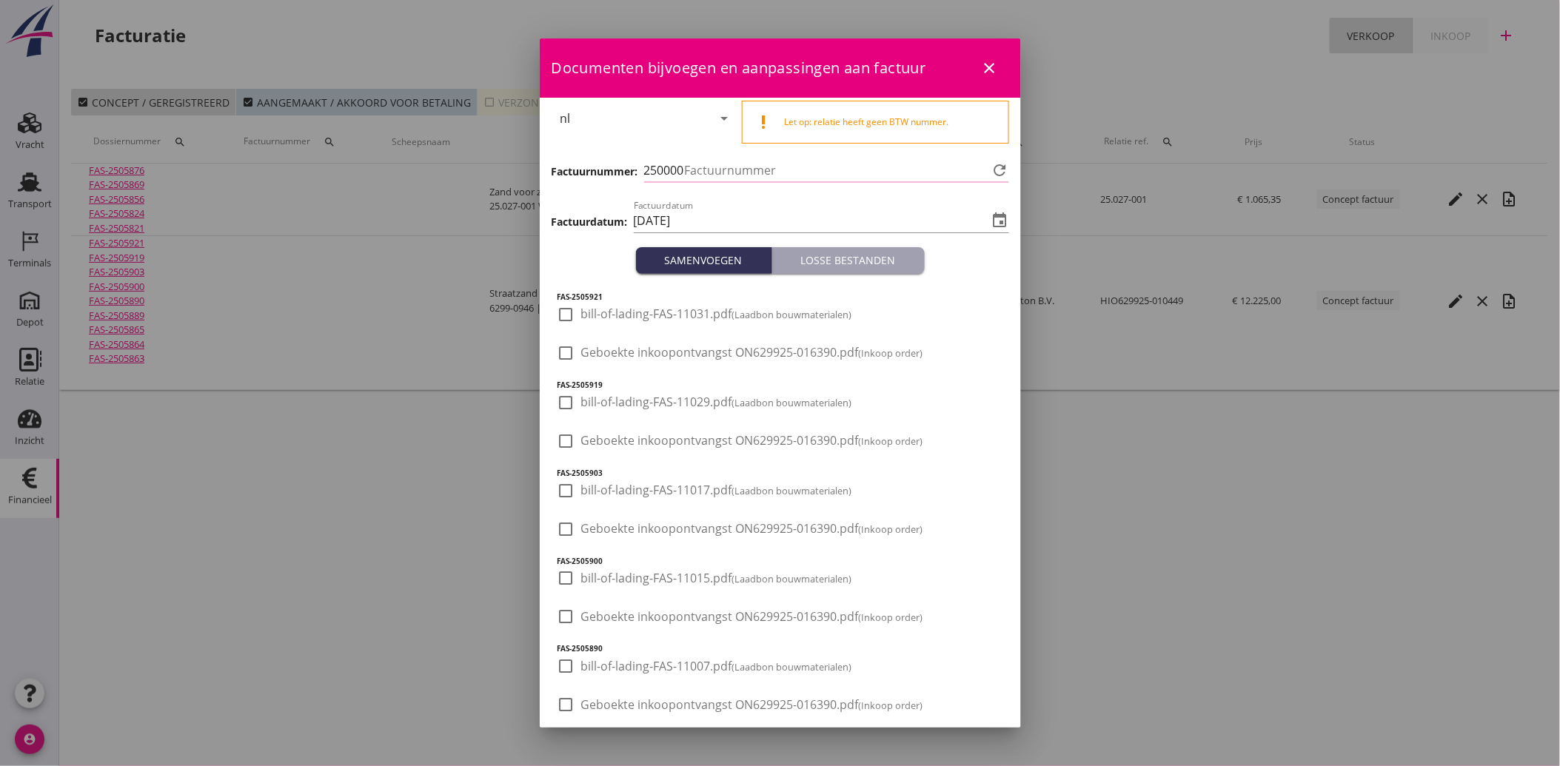
type input "4141"
click at [558, 349] on div at bounding box center [566, 353] width 25 height 25
checkbox input "true"
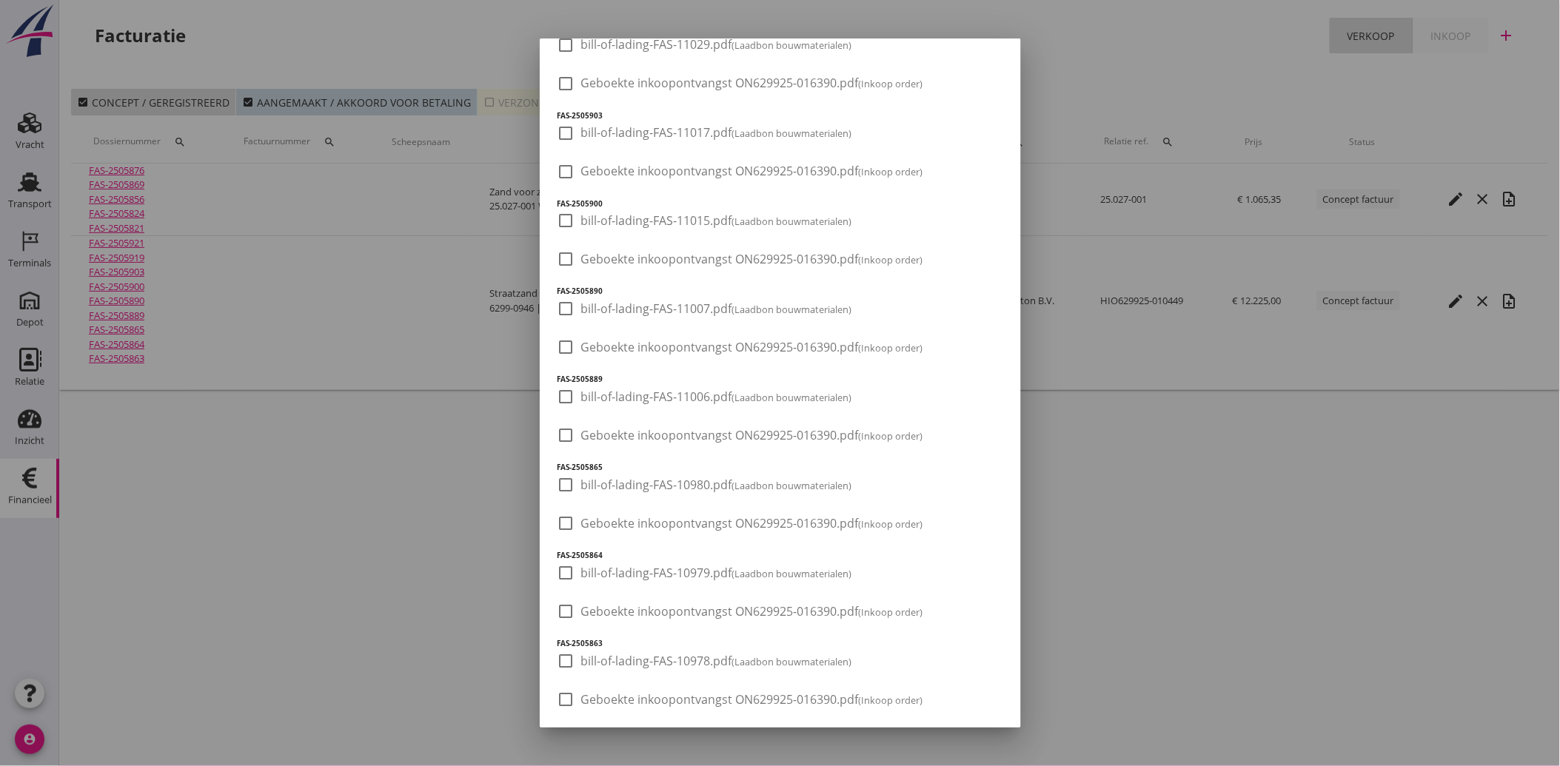
scroll to position [423, 0]
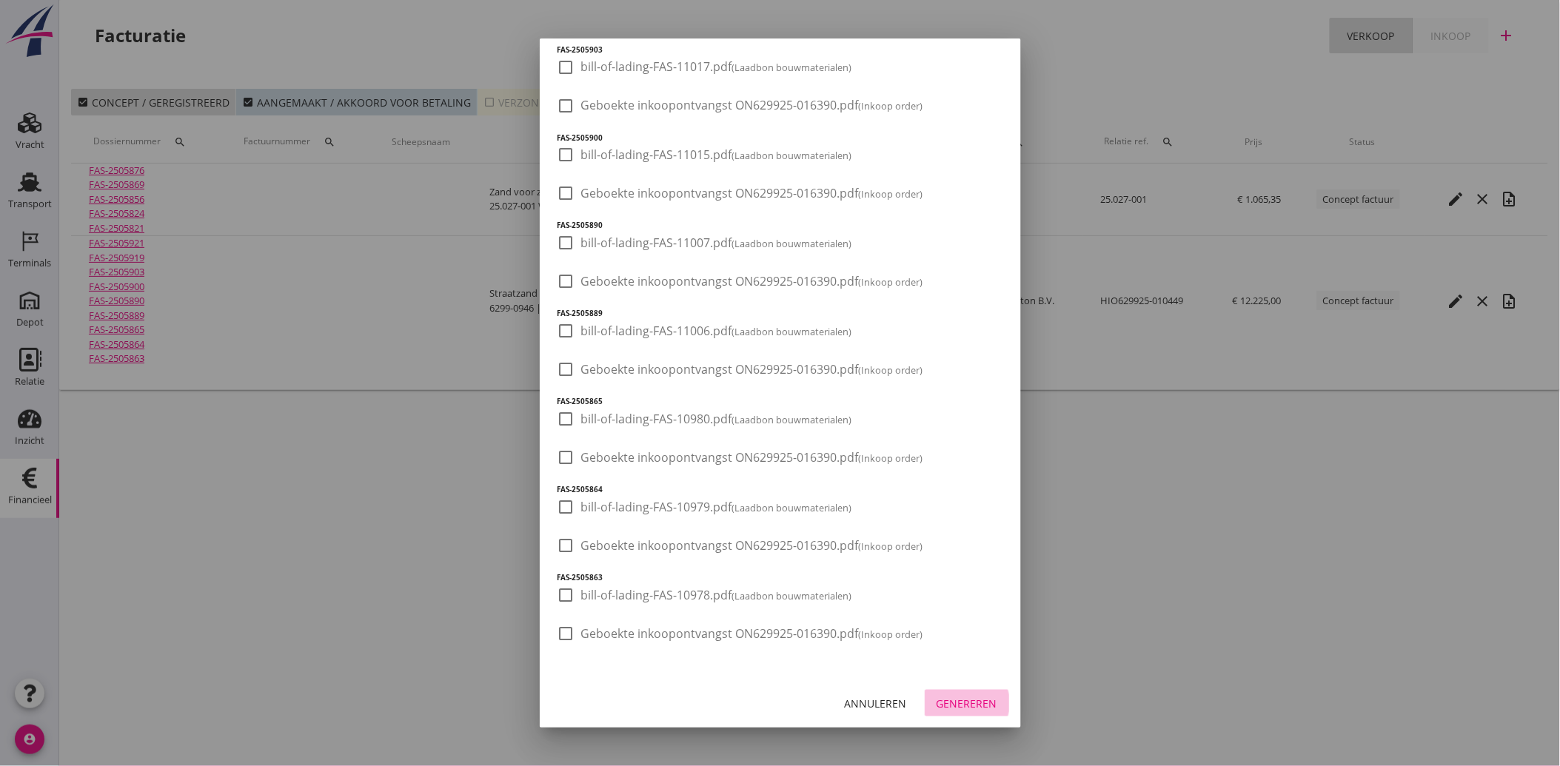
click at [951, 700] on div "Genereren" at bounding box center [967, 704] width 61 height 16
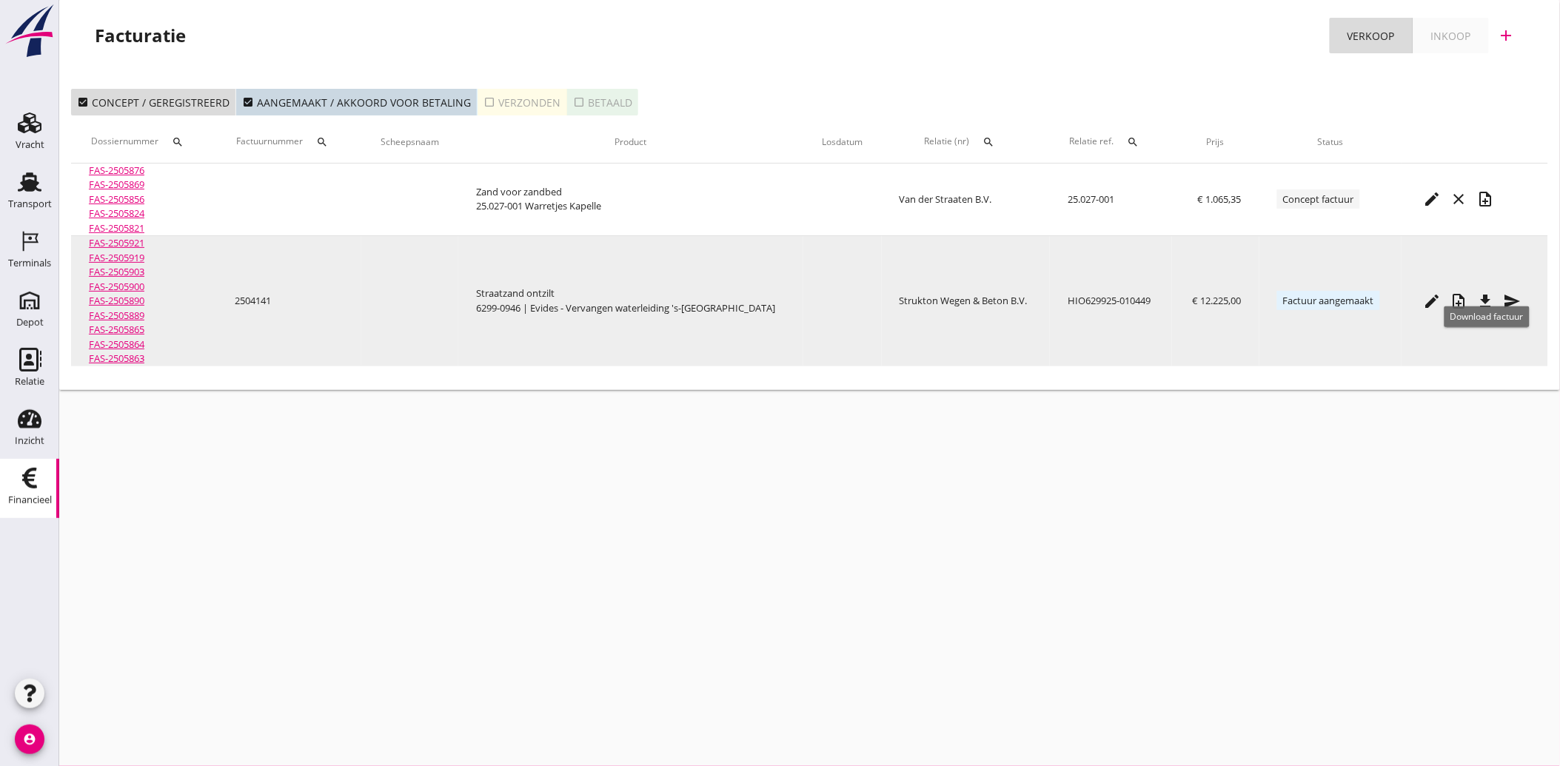
click at [1489, 299] on icon "file_download" at bounding box center [1486, 301] width 18 height 18
click at [1513, 292] on icon "send" at bounding box center [1513, 301] width 18 height 18
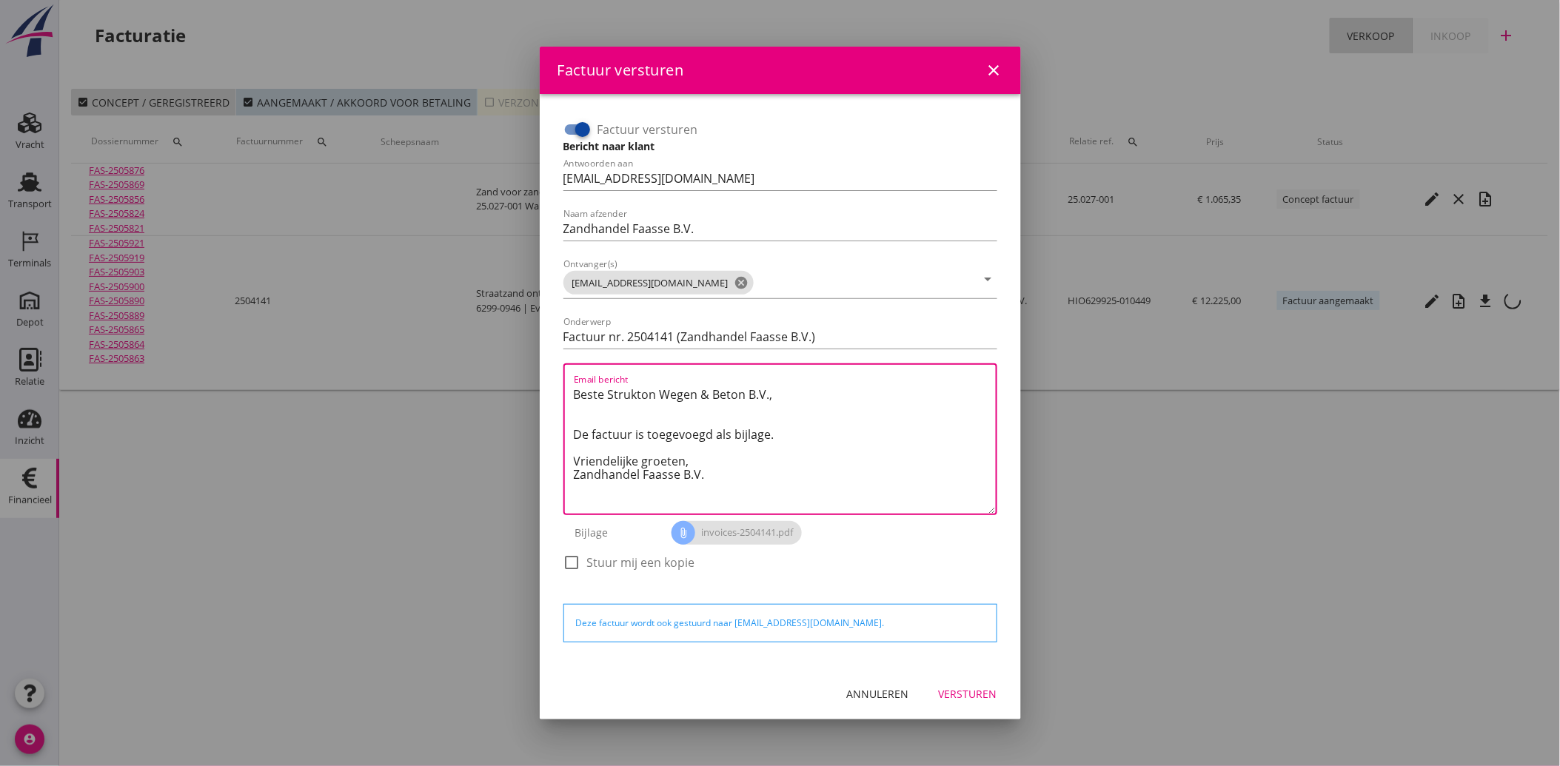
drag, startPoint x: 726, startPoint y: 485, endPoint x: 802, endPoint y: 432, distance: 92.0
click at [565, 387] on div "Email bericht Beste Strukton Wegen & Beton B.V., De factuur is toegevoegd als b…" at bounding box center [780, 440] width 434 height 152
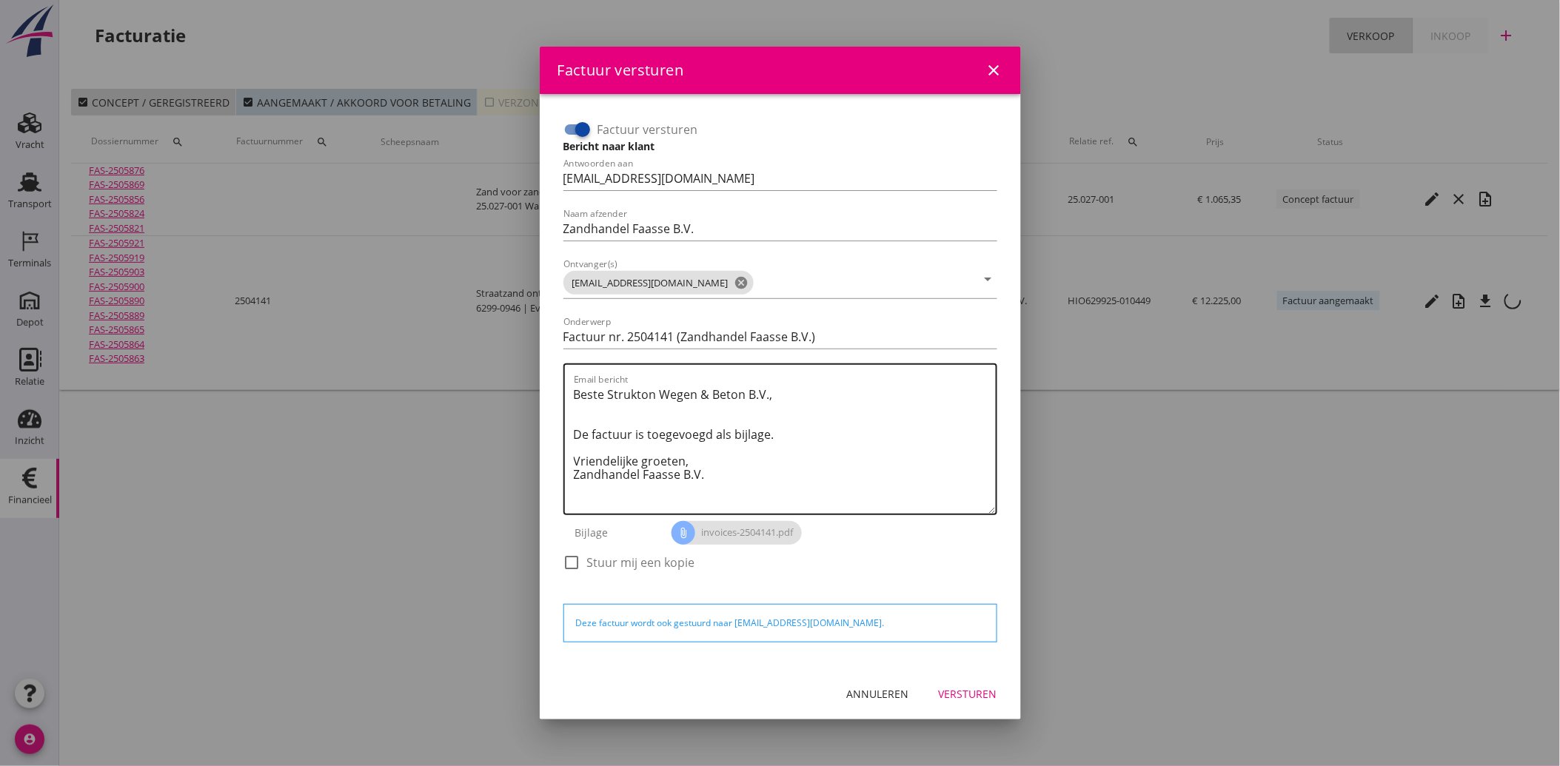
click at [728, 483] on textarea "Beste Strukton Wegen & Beton B.V., De factuur is toegevoegd als bijlage. Vriend…" at bounding box center [785, 448] width 422 height 131
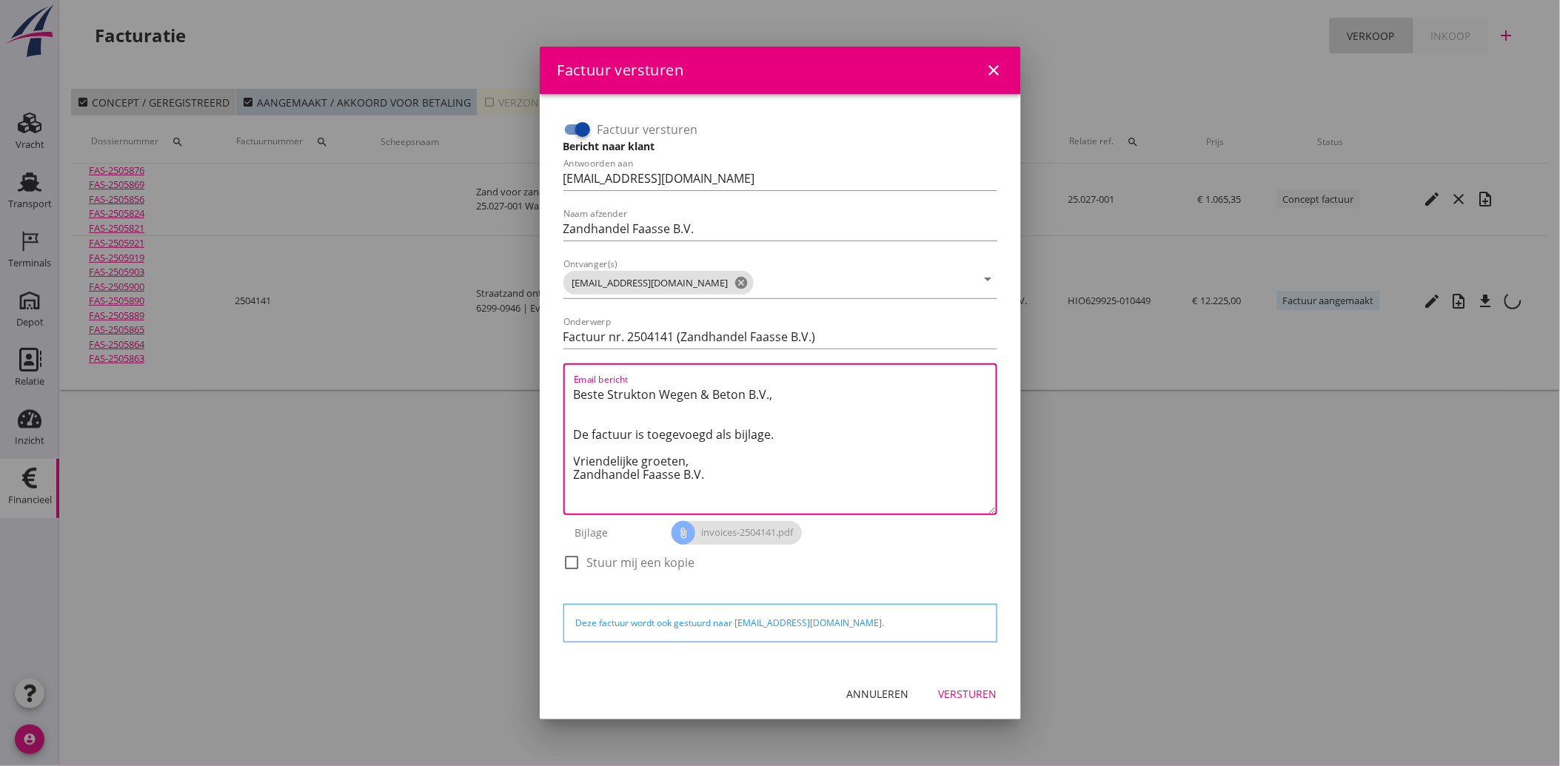
drag, startPoint x: 721, startPoint y: 470, endPoint x: 563, endPoint y: 387, distance: 178.8
click at [563, 387] on div "Email bericht Beste Strukton Wegen & Beton B.V., De factuur is toegevoegd als b…" at bounding box center [780, 440] width 434 height 152
paste textarea "Geachte heer/mevrouw, Hierbij zenden wij u onze factuur i.v.m. de door ons aan …"
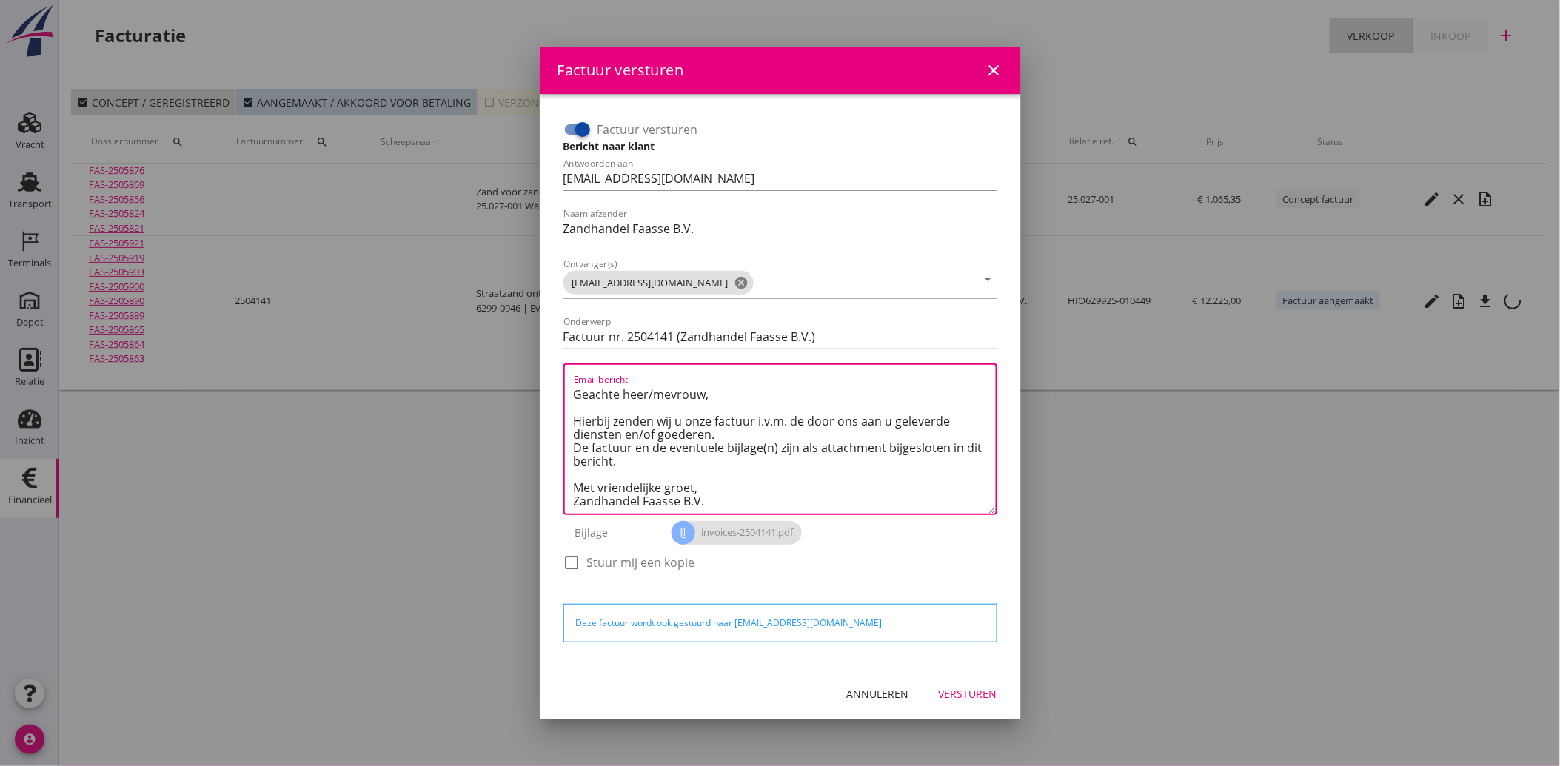
scroll to position [9, 0]
type textarea "Geachte heer/mevrouw, Hierbij zenden wij u onze factuur i.v.m. de door ons aan …"
click at [993, 694] on div "Versturen" at bounding box center [968, 694] width 58 height 16
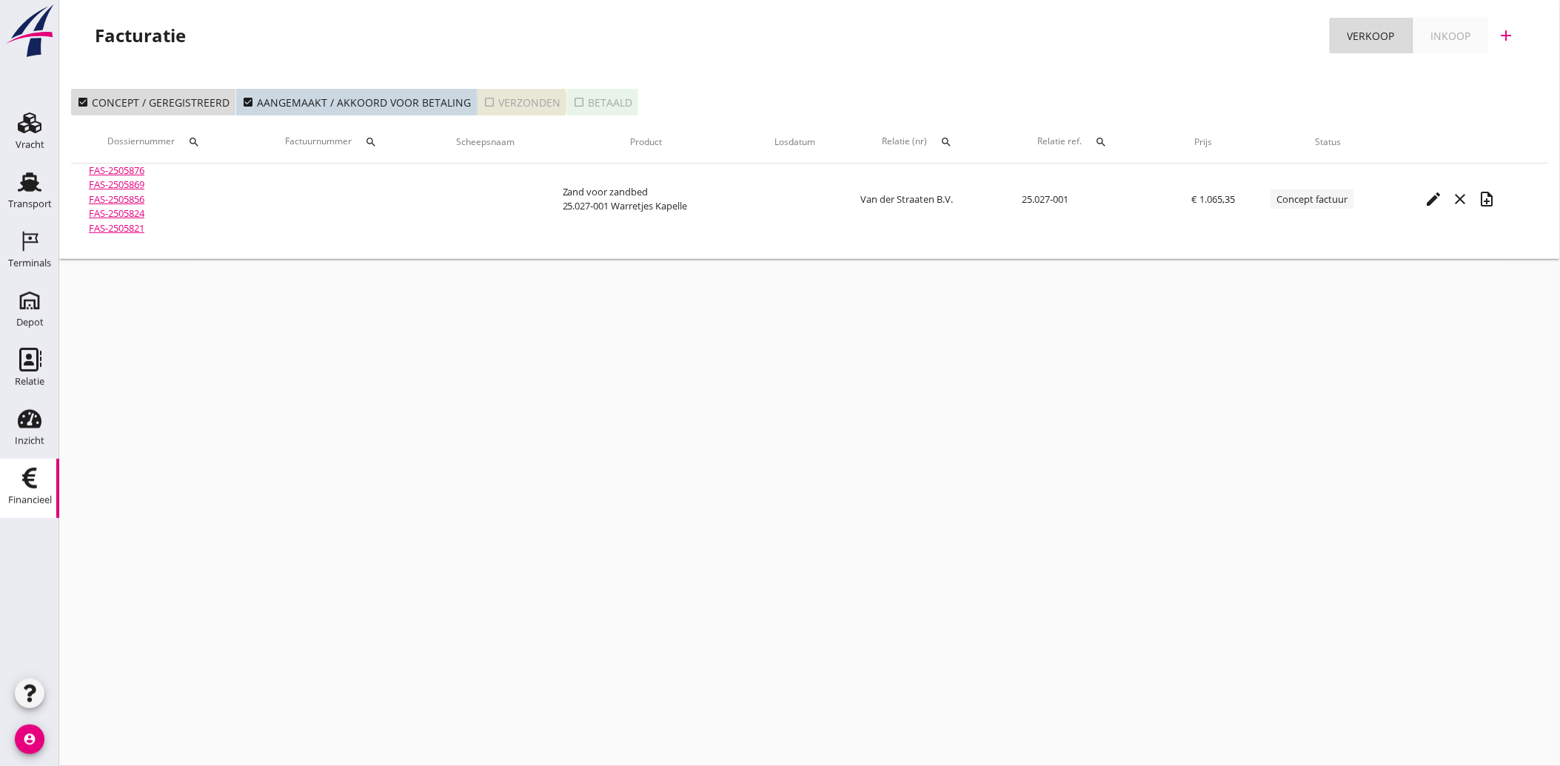
click at [483, 105] on icon "check_box_outline_blank" at bounding box center [489, 102] width 12 height 12
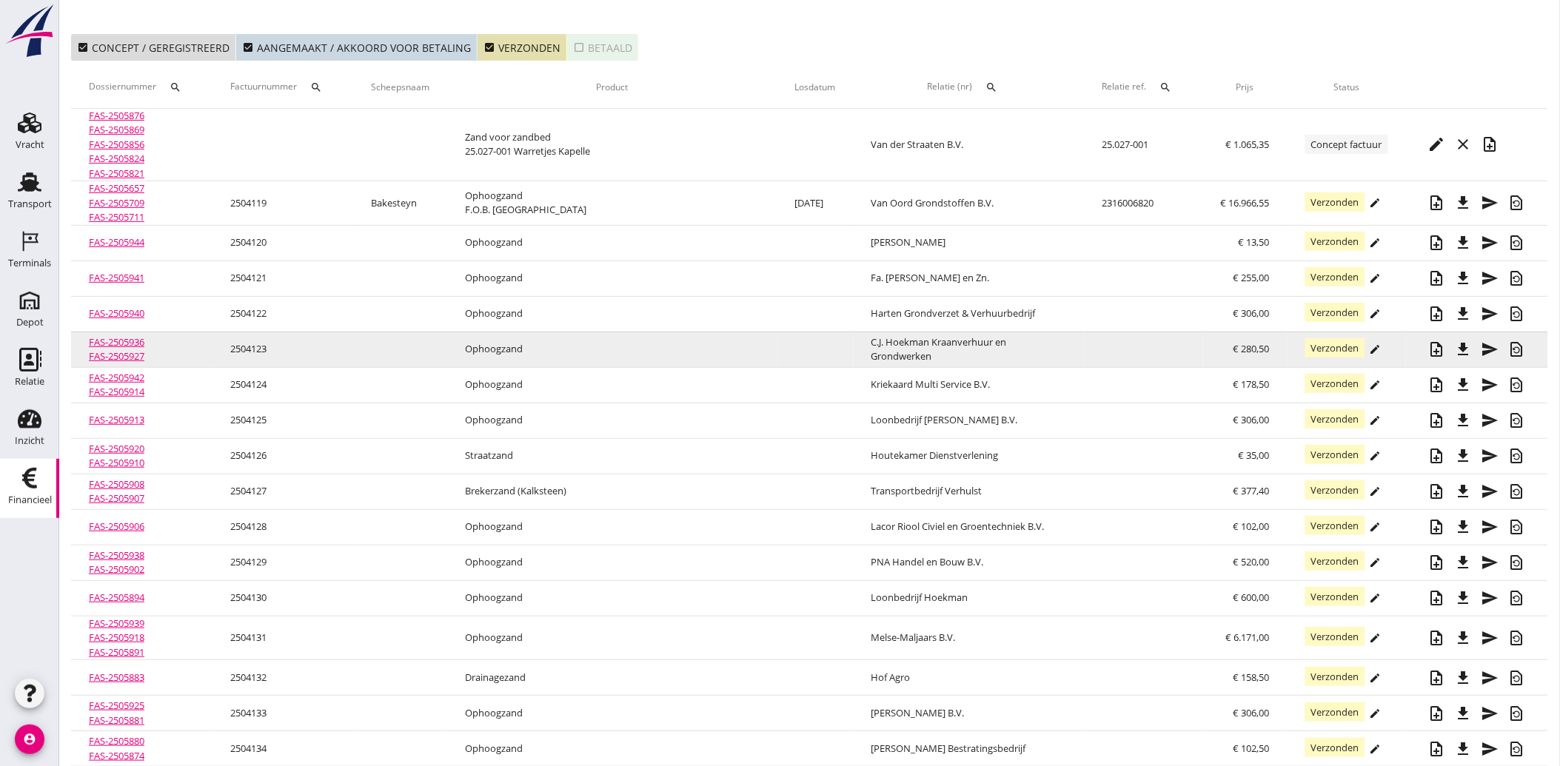
scroll to position [82, 0]
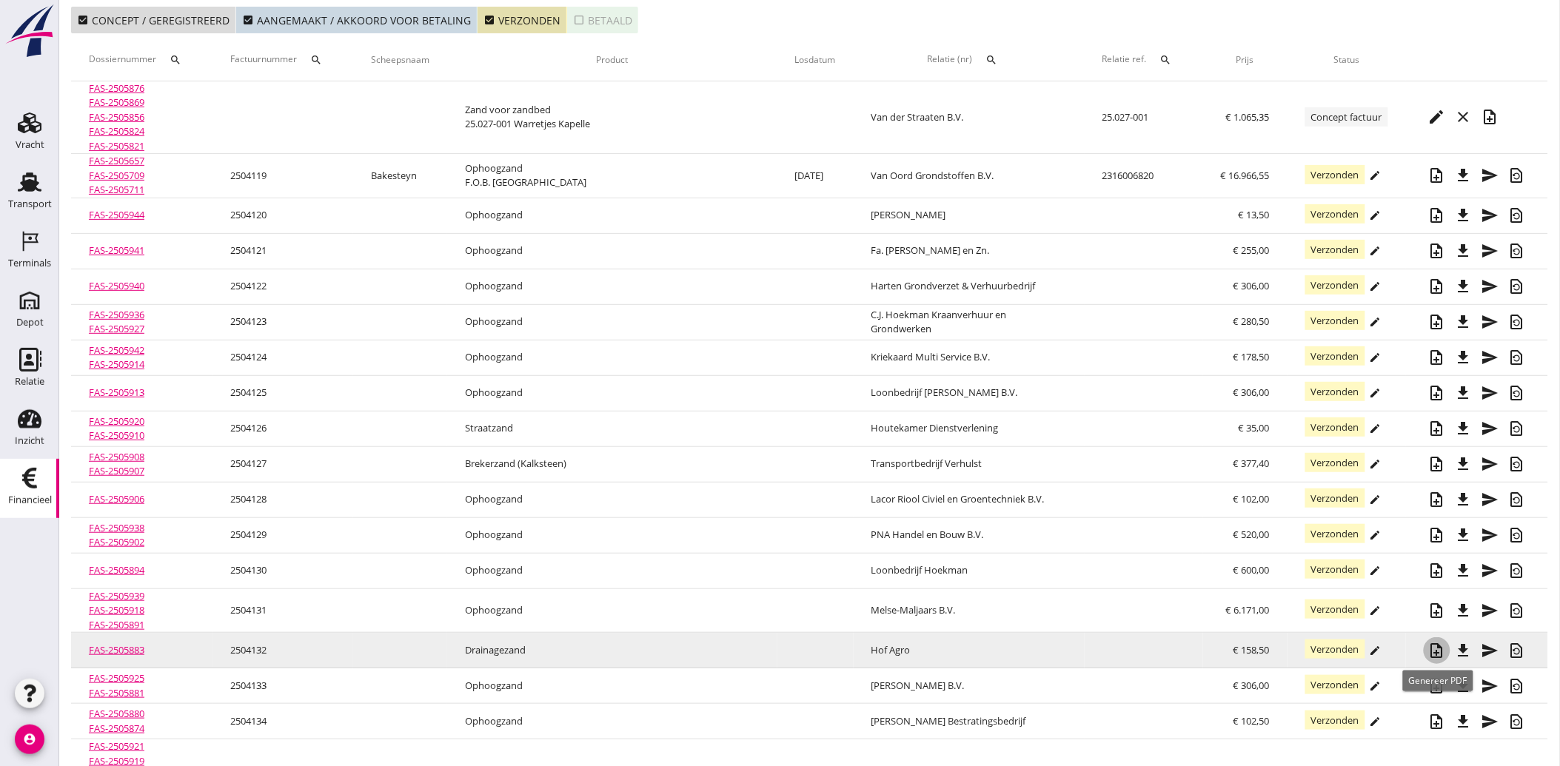
click at [1434, 646] on icon "note_add" at bounding box center [1437, 651] width 18 height 18
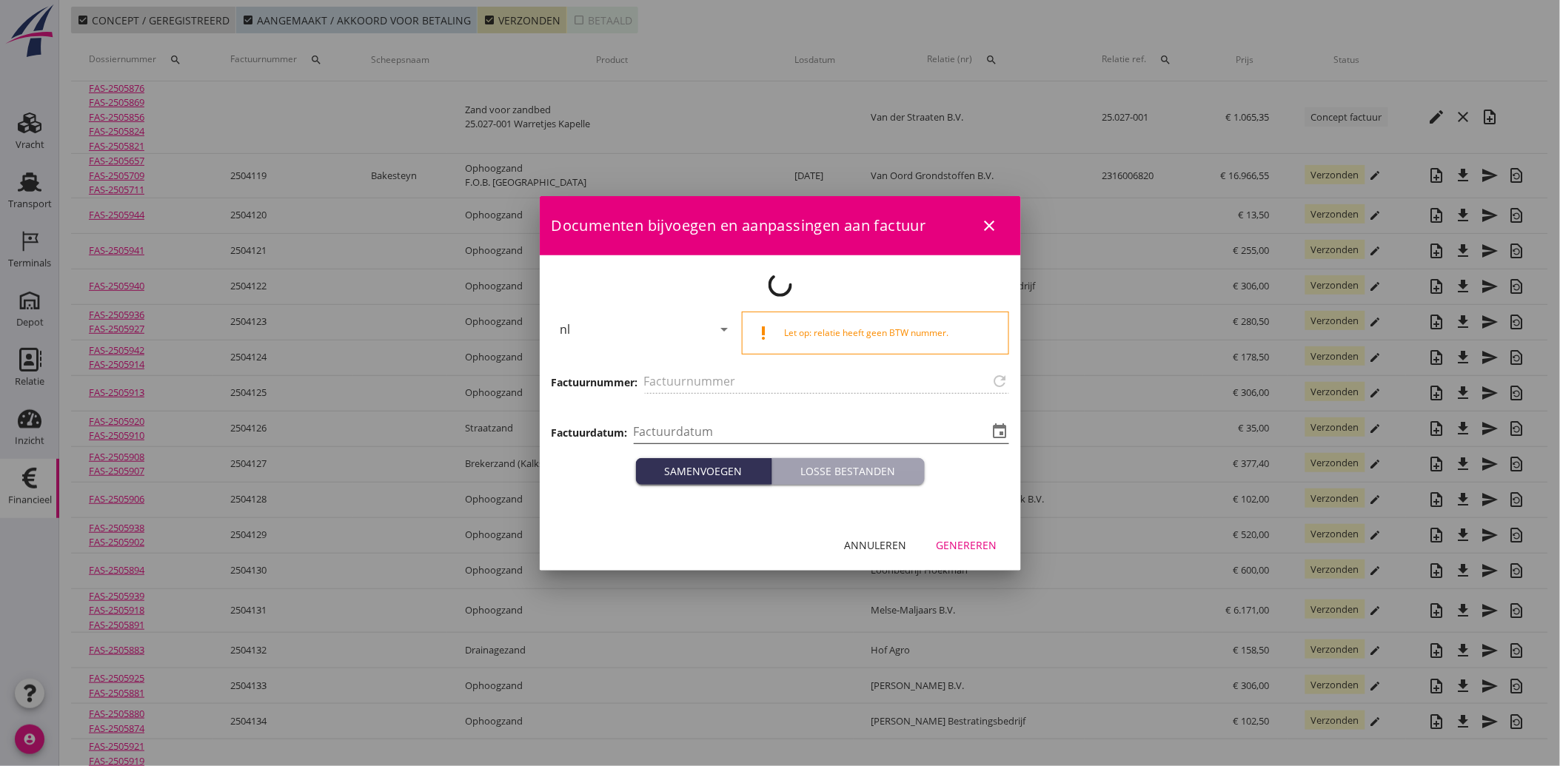
type input "2504132"
type input "[DATE]"
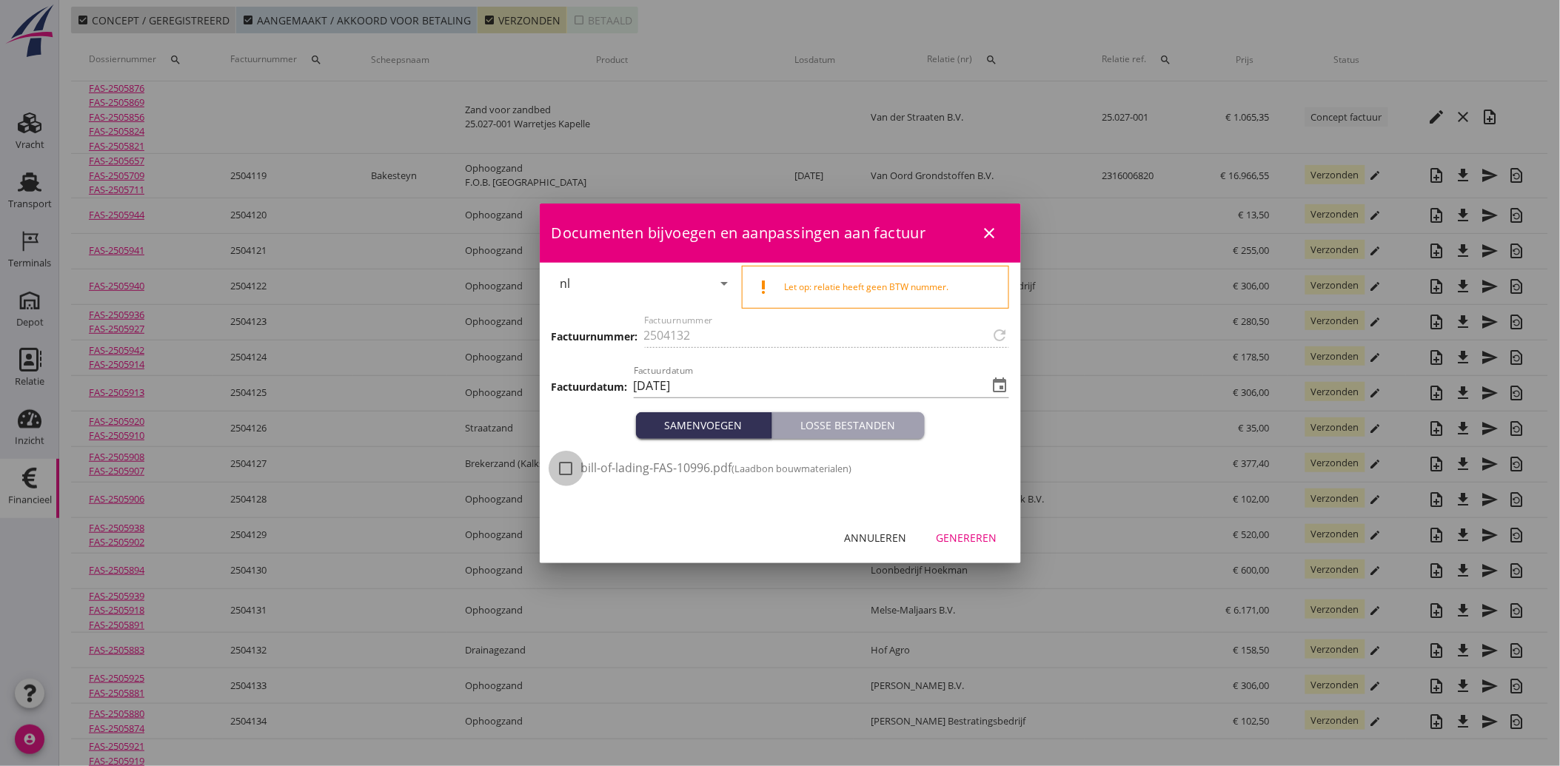
click at [570, 470] on div at bounding box center [566, 468] width 25 height 25
checkbox input "true"
click at [976, 540] on div "Genereren" at bounding box center [967, 538] width 61 height 16
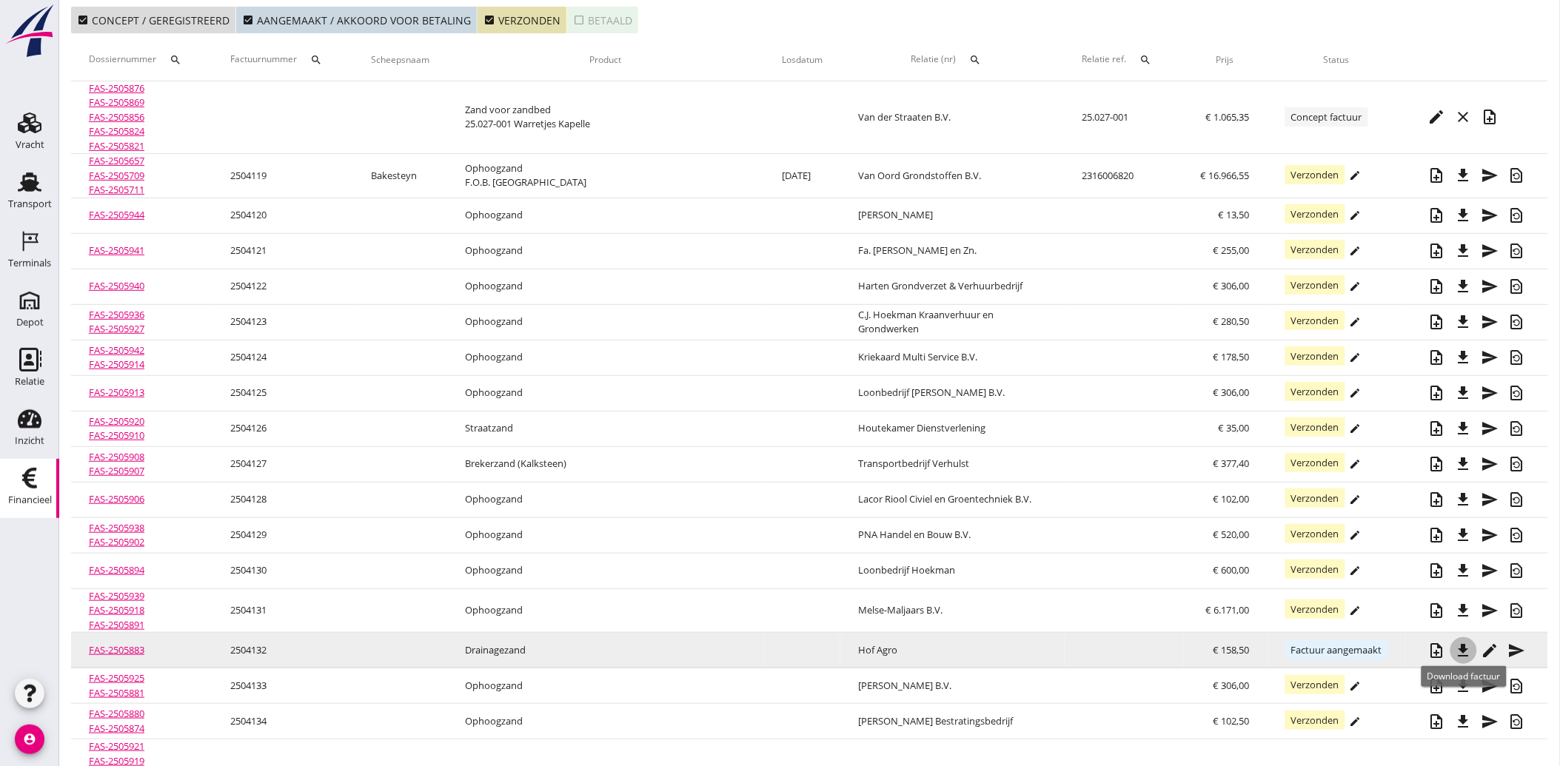
click at [1462, 646] on icon "file_download" at bounding box center [1464, 651] width 18 height 18
click at [1511, 649] on icon "send" at bounding box center [1517, 651] width 18 height 18
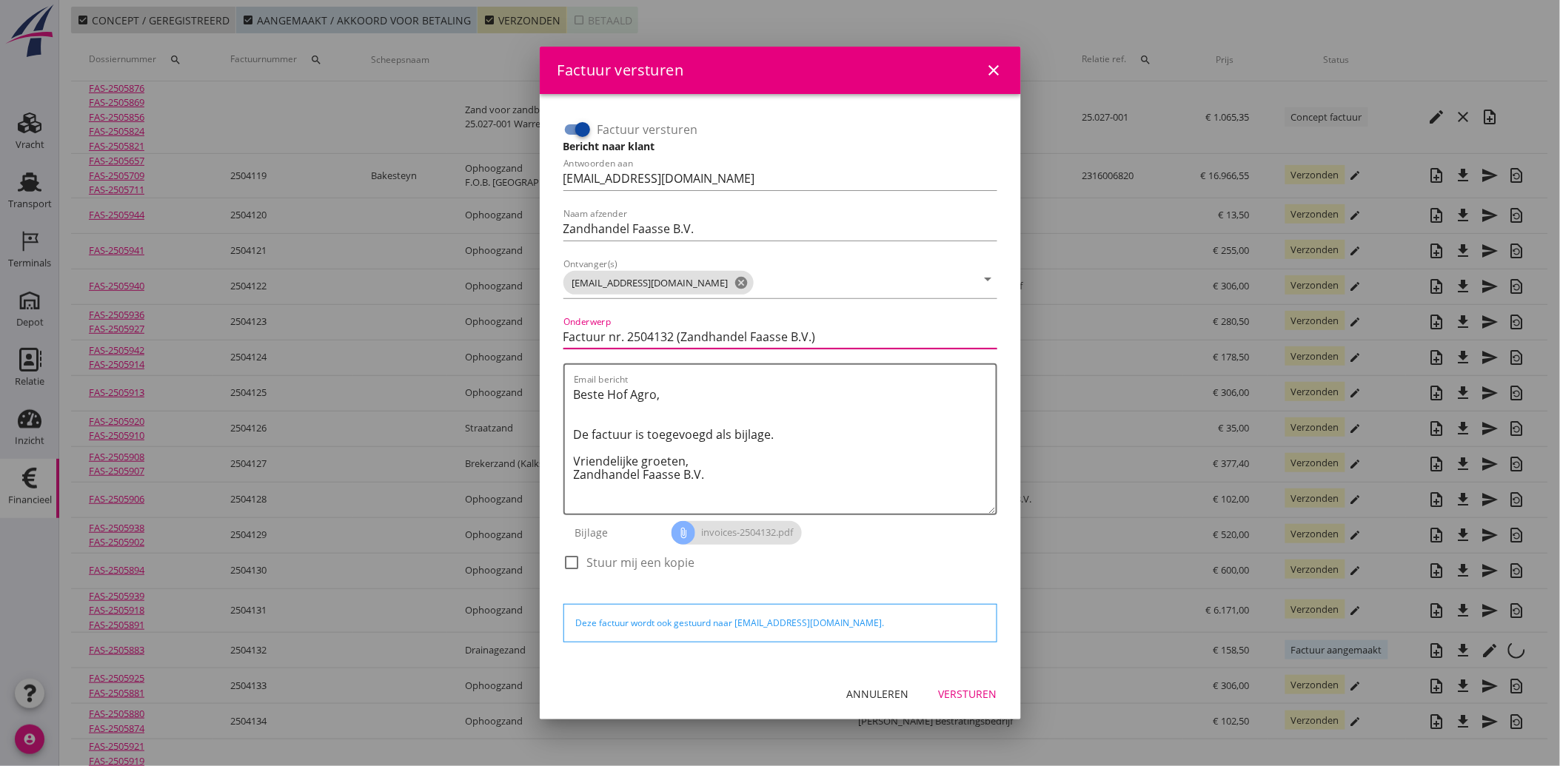
click at [563, 338] on input "Factuur nr. 2504132 (Zandhandel Faasse B.V.)" at bounding box center [780, 337] width 434 height 24
type input "Gecorrigeerde factuur nr. 2504132 (Zandhandel Faasse B.V.)"
drag, startPoint x: 715, startPoint y: 470, endPoint x: 563, endPoint y: 392, distance: 171.2
click at [563, 392] on div "Email bericht Beste Hof Agro, De factuur is toegevoegd als bijlage. Vriendelijk…" at bounding box center [780, 440] width 434 height 152
click at [717, 477] on textarea "Beste Hof Agro, De factuur is toegevoegd als bijlage. Vriendelijke groeten, Zan…" at bounding box center [785, 448] width 422 height 131
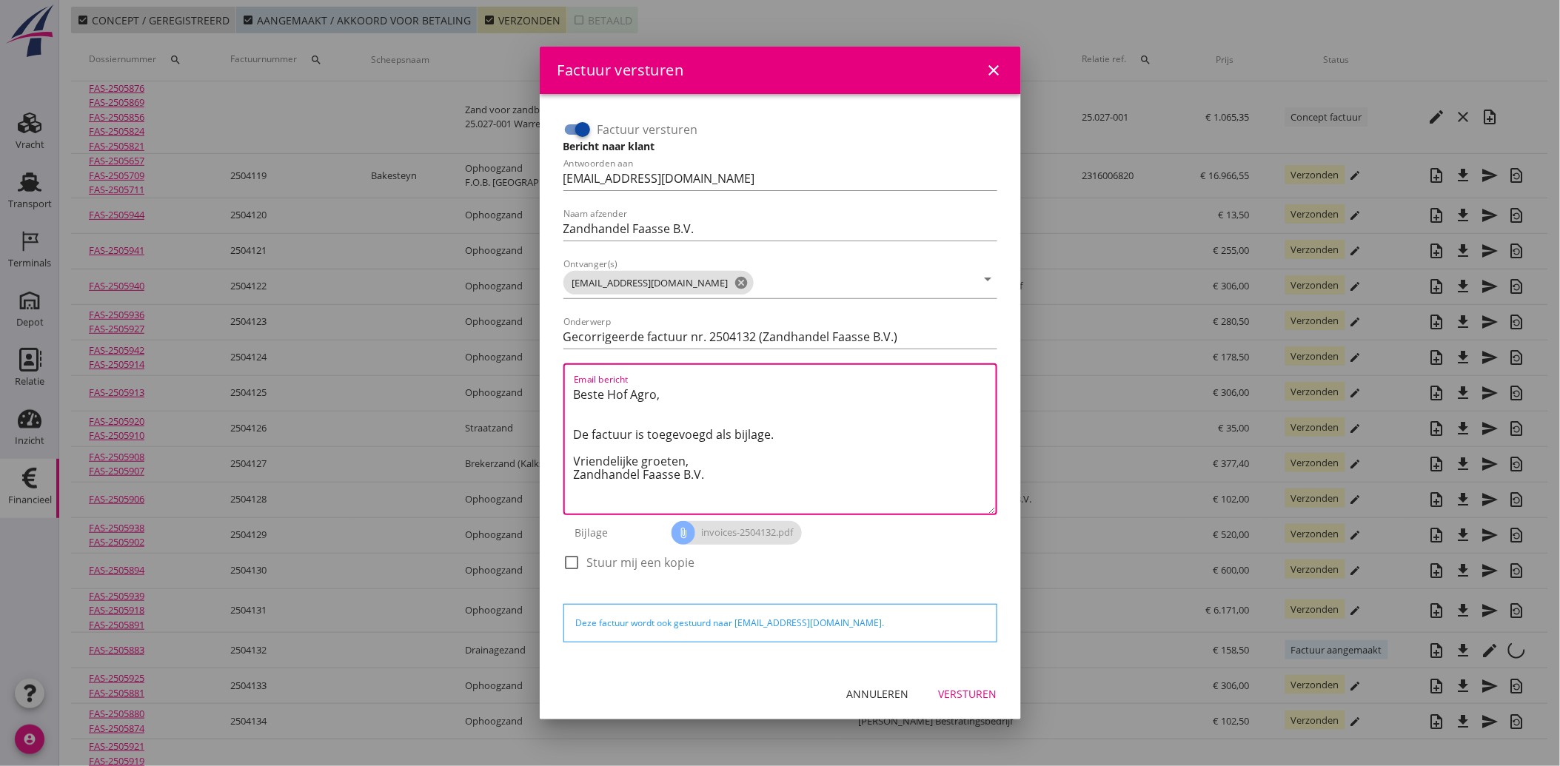
drag, startPoint x: 726, startPoint y: 482, endPoint x: 565, endPoint y: 400, distance: 181.1
click at [565, 400] on div "Email bericht Beste Hof Agro, De factuur is toegevoegd als bijlage. Vriendelijk…" at bounding box center [780, 440] width 434 height 152
paste textarea "Geachte heer/mevrouw, Hierbij zenden wij u onze factuur i.v.m. de door ons aan …"
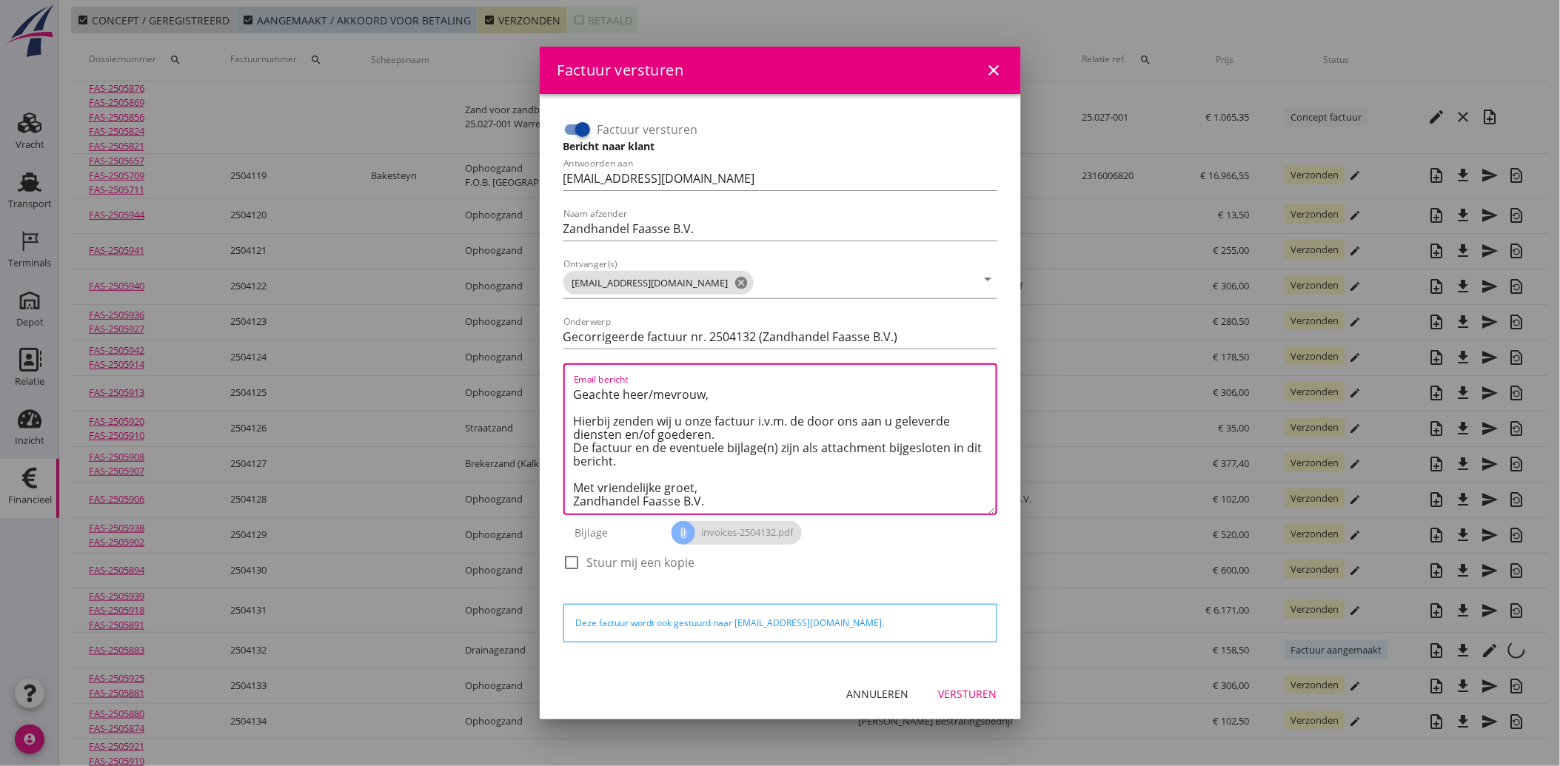
scroll to position [9, 0]
drag, startPoint x: 643, startPoint y: 454, endPoint x: 571, endPoint y: 416, distance: 81.1
click at [571, 416] on div "Email bericht Geachte heer/mevrouw, Hierbij zenden wij u onze factuur i.v.m. de…" at bounding box center [780, 440] width 434 height 152
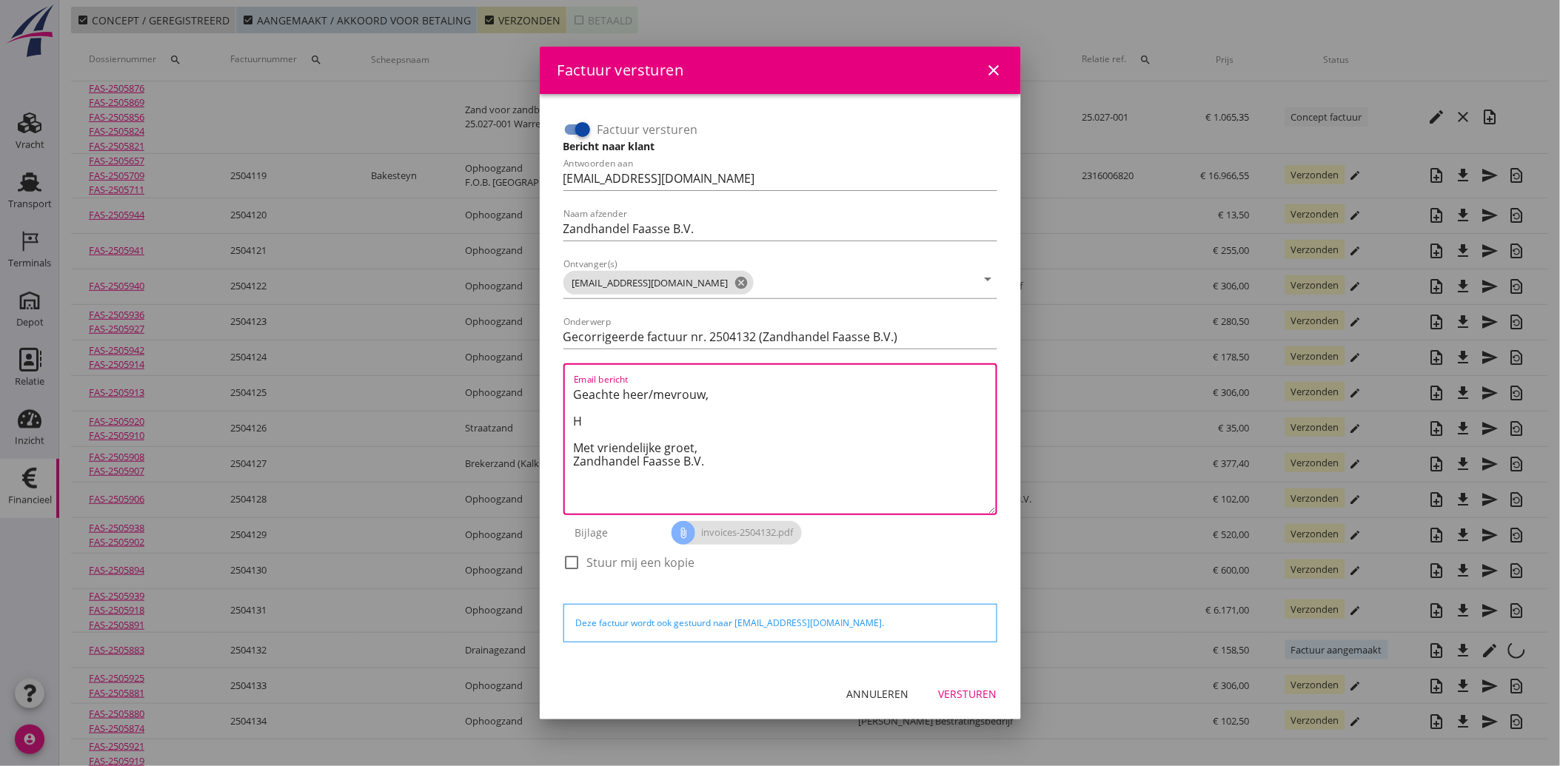
scroll to position [0, 0]
type textarea "Geachte heer/mevrouw, Hierbij ontvangt u een gecorrigeerde factuur 2504132. Op …"
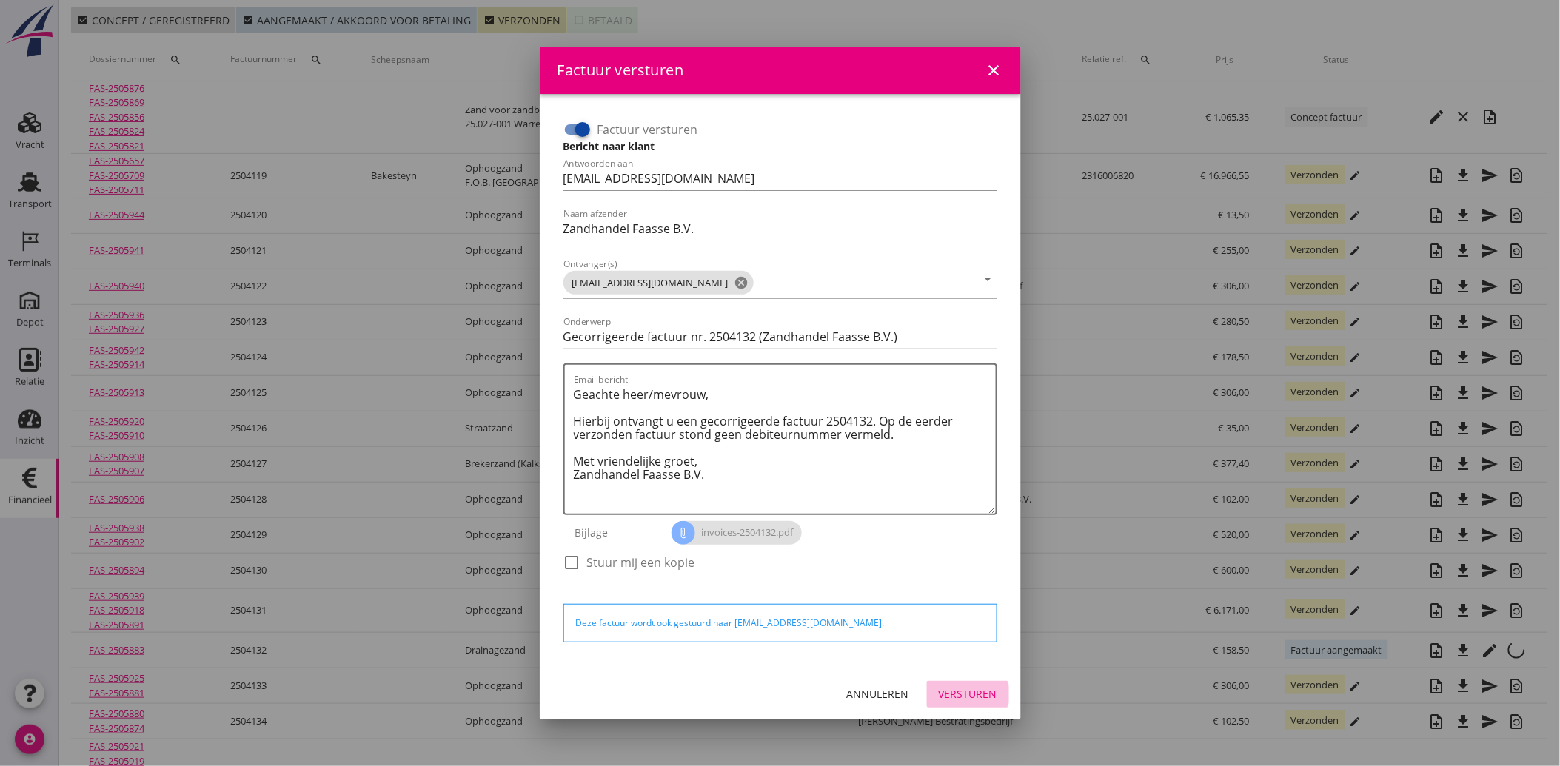
click at [971, 694] on div "Versturen" at bounding box center [968, 694] width 58 height 16
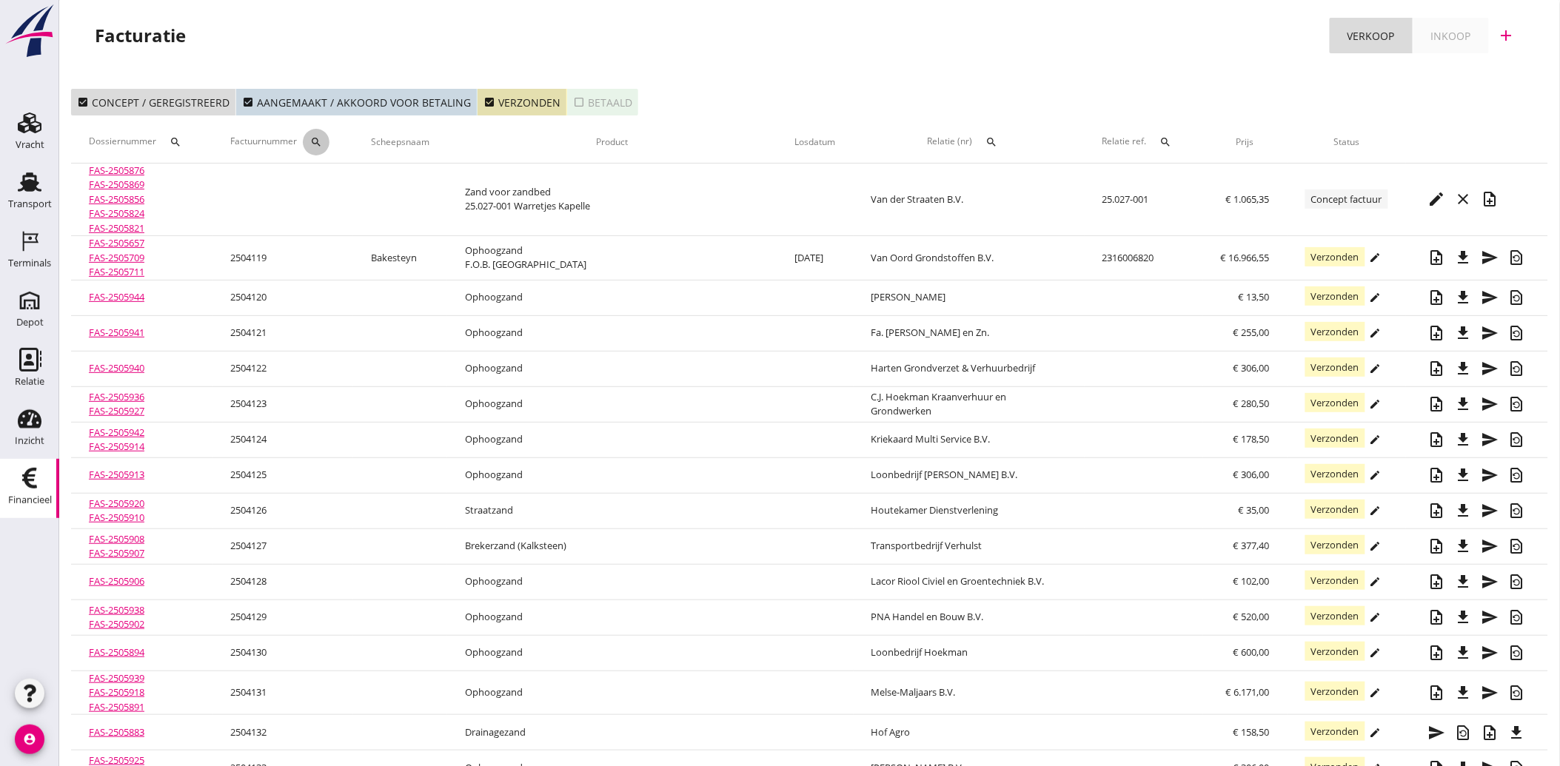
click at [321, 141] on icon "search" at bounding box center [316, 142] width 12 height 12
click at [341, 178] on input "Zoeken op factuurnummer..." at bounding box center [391, 185] width 154 height 24
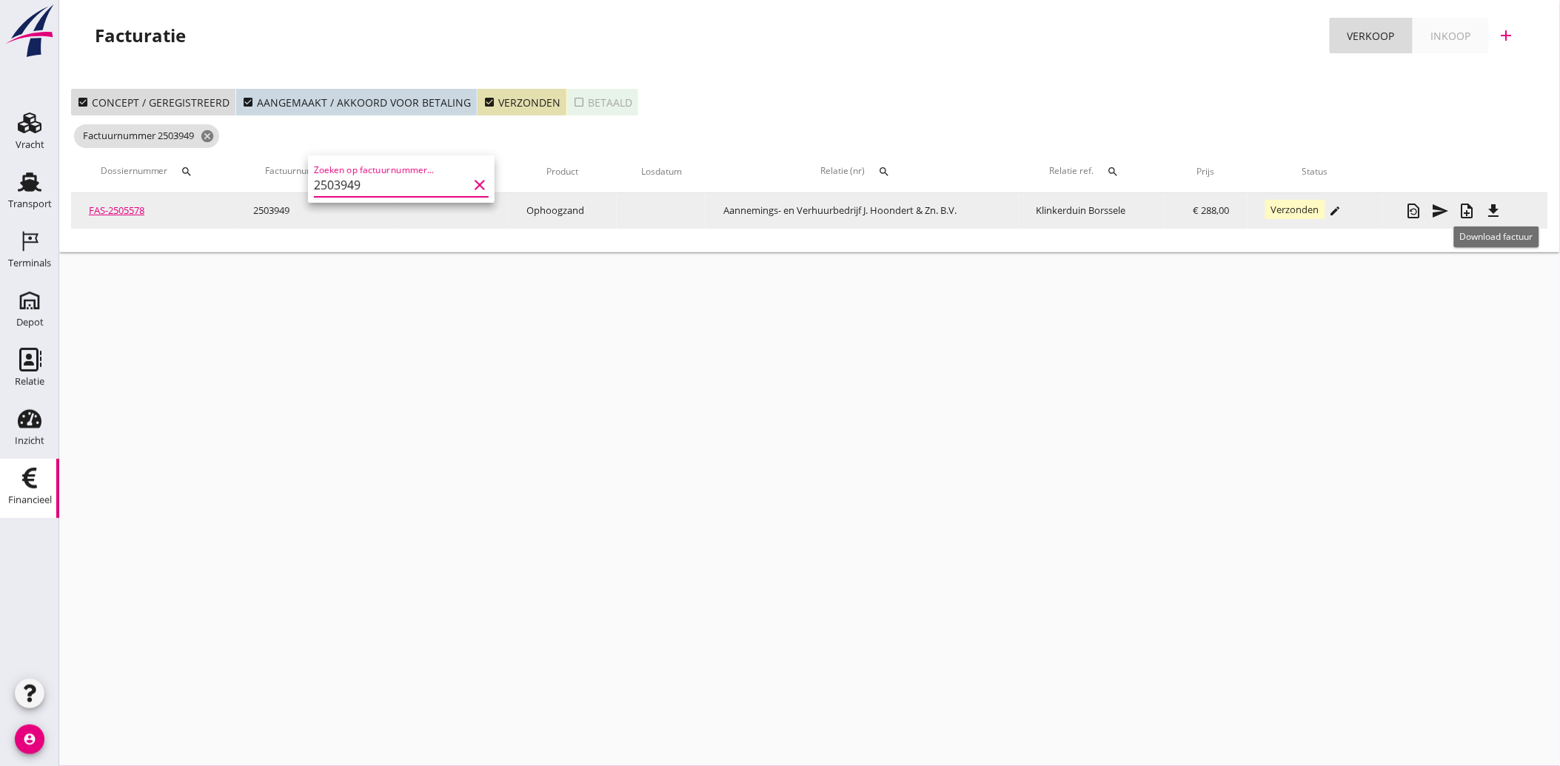
type input "2503949"
click at [1496, 206] on icon "file_download" at bounding box center [1494, 211] width 18 height 18
